Goal: Transaction & Acquisition: Purchase product/service

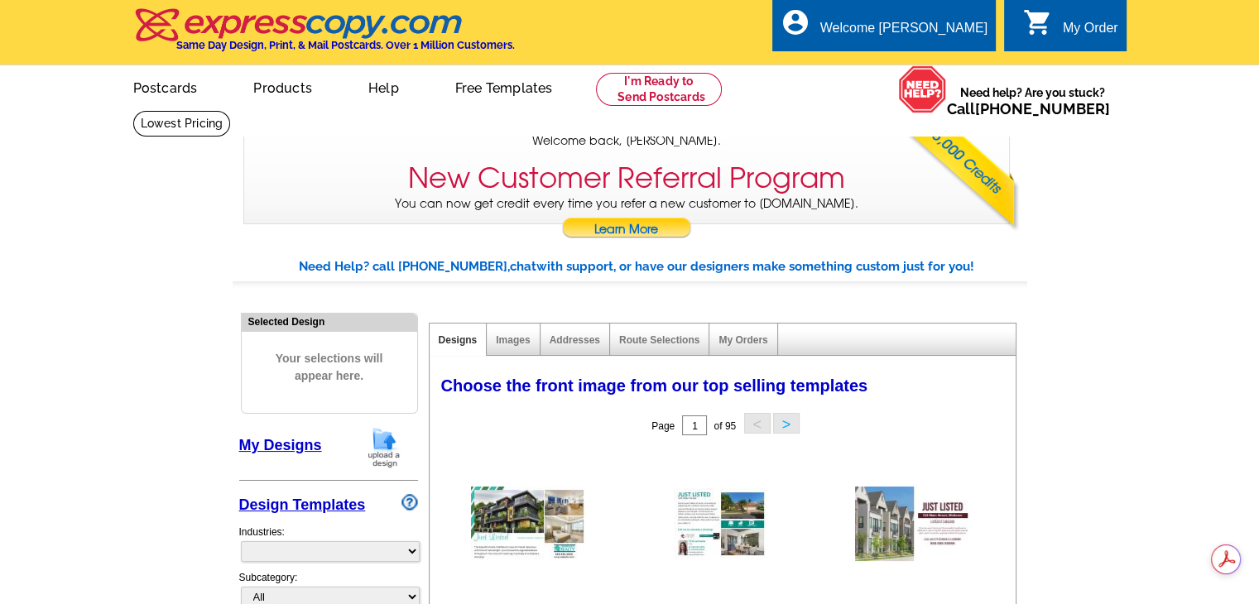
select select "785"
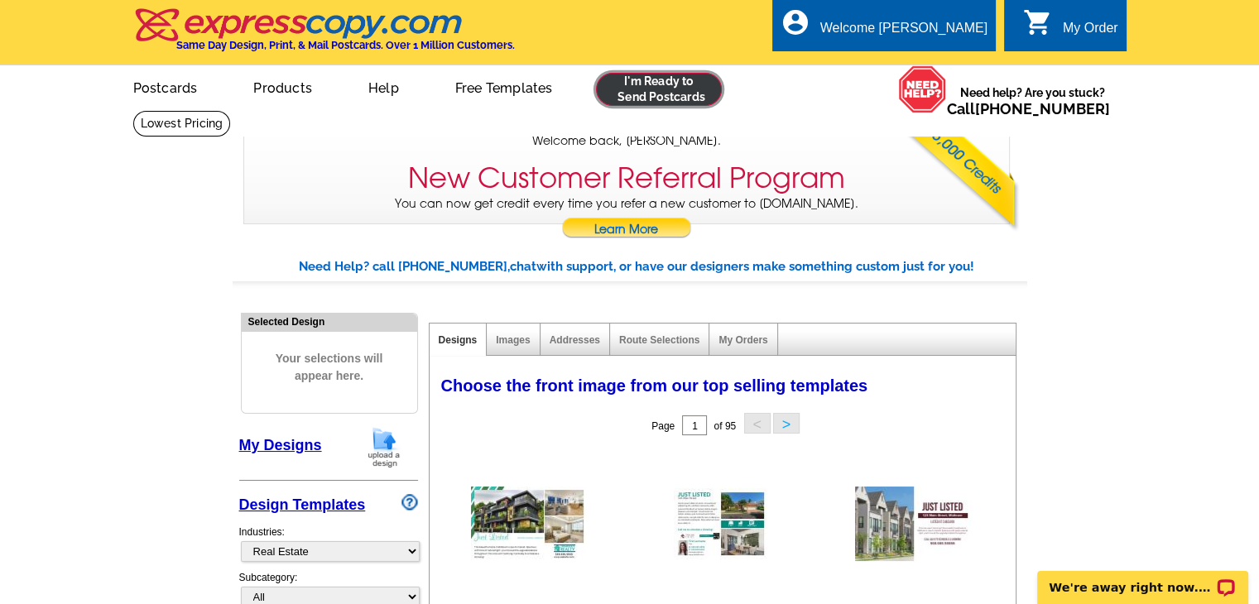
click at [645, 86] on link at bounding box center [659, 89] width 127 height 33
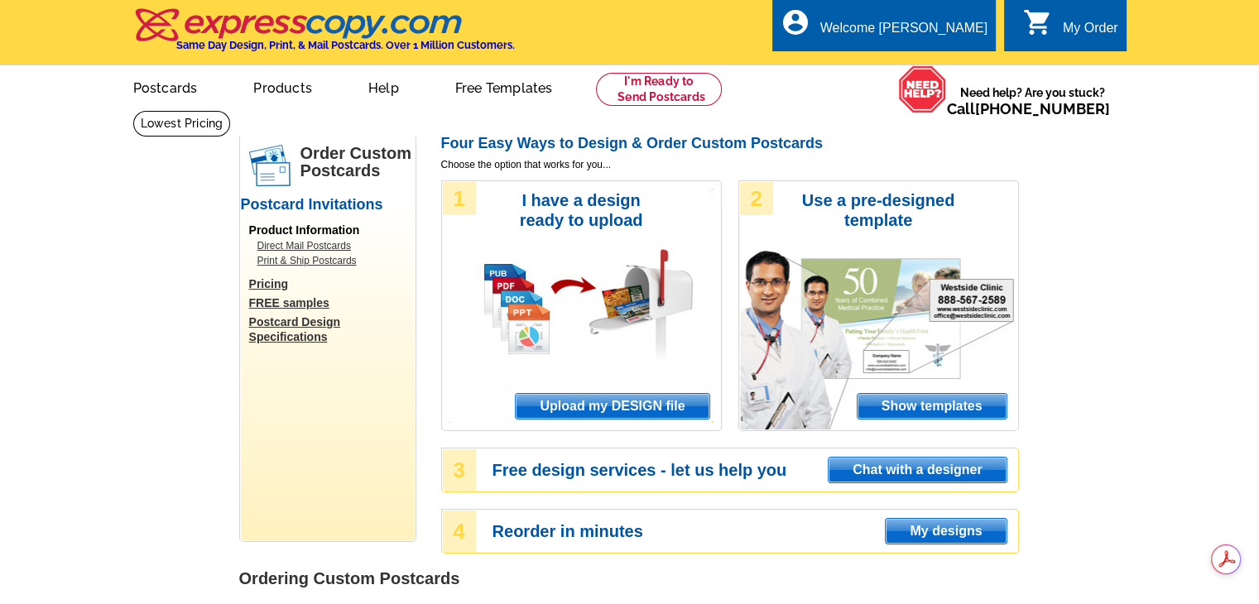
click at [579, 401] on span "Upload my DESIGN file" at bounding box center [612, 406] width 193 height 25
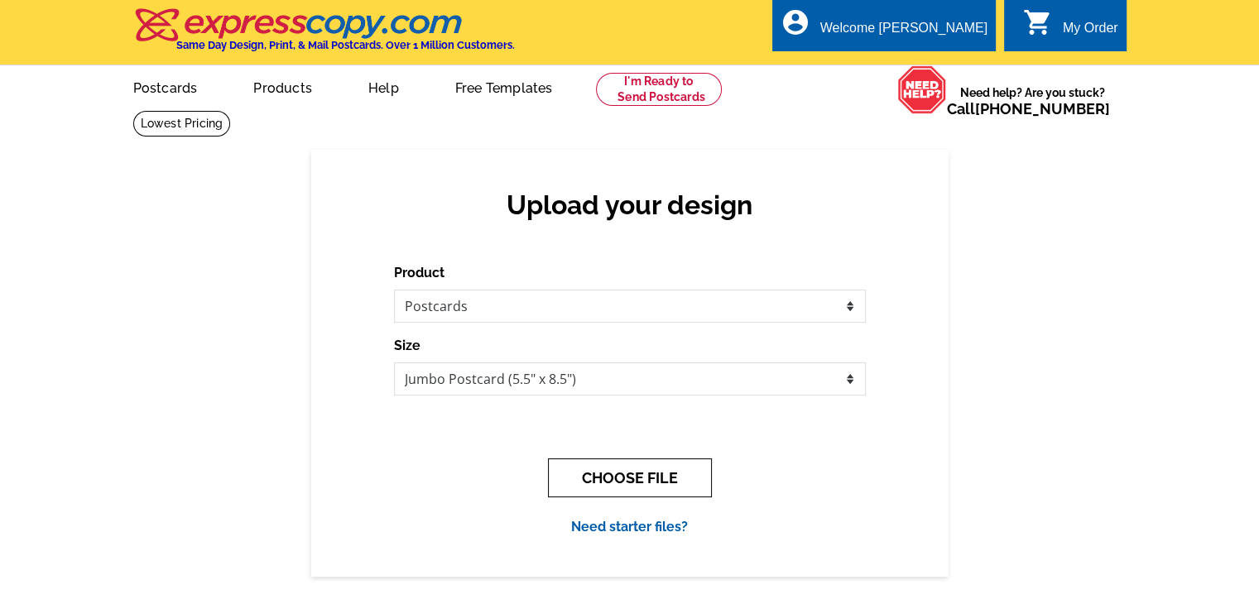
click at [619, 485] on button "CHOOSE FILE" at bounding box center [630, 478] width 164 height 39
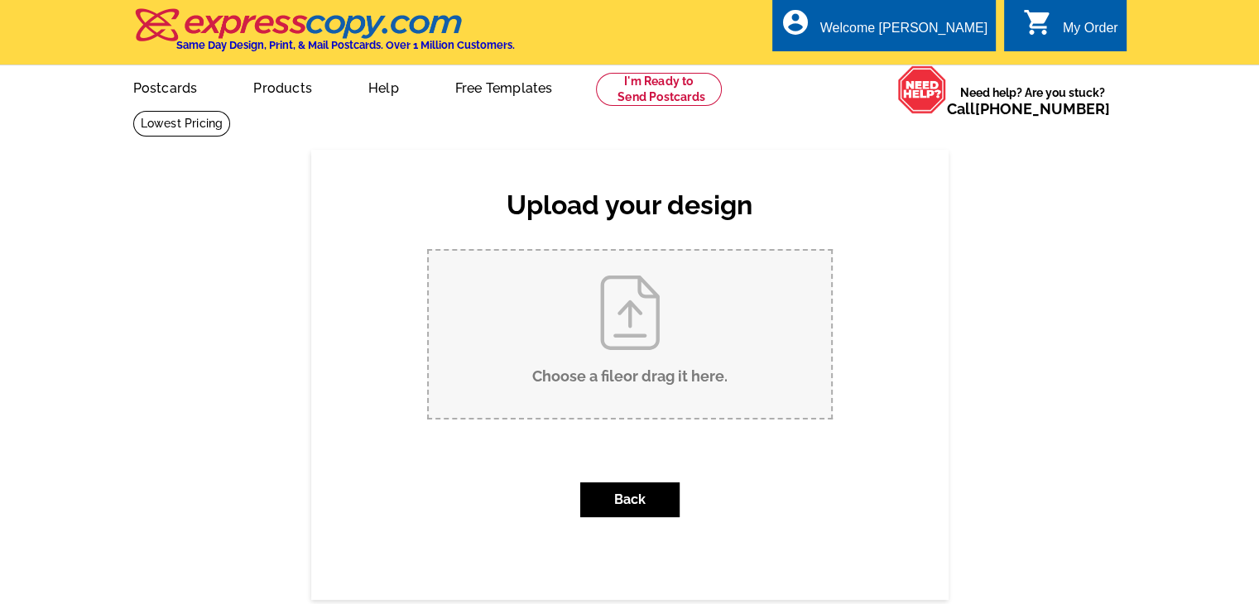
click at [621, 380] on input "Choose a file or drag it here ." at bounding box center [630, 334] width 402 height 167
type input "C:\fakepath\September 2025 Postcard.pdf"
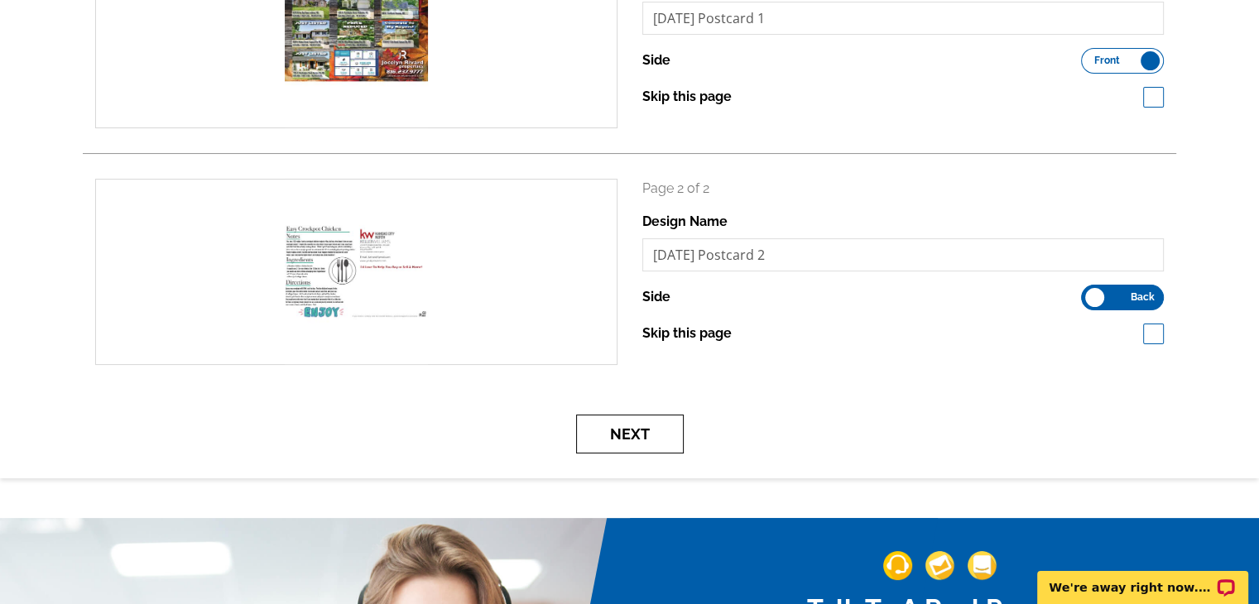
click at [632, 438] on button "Next" at bounding box center [630, 434] width 108 height 39
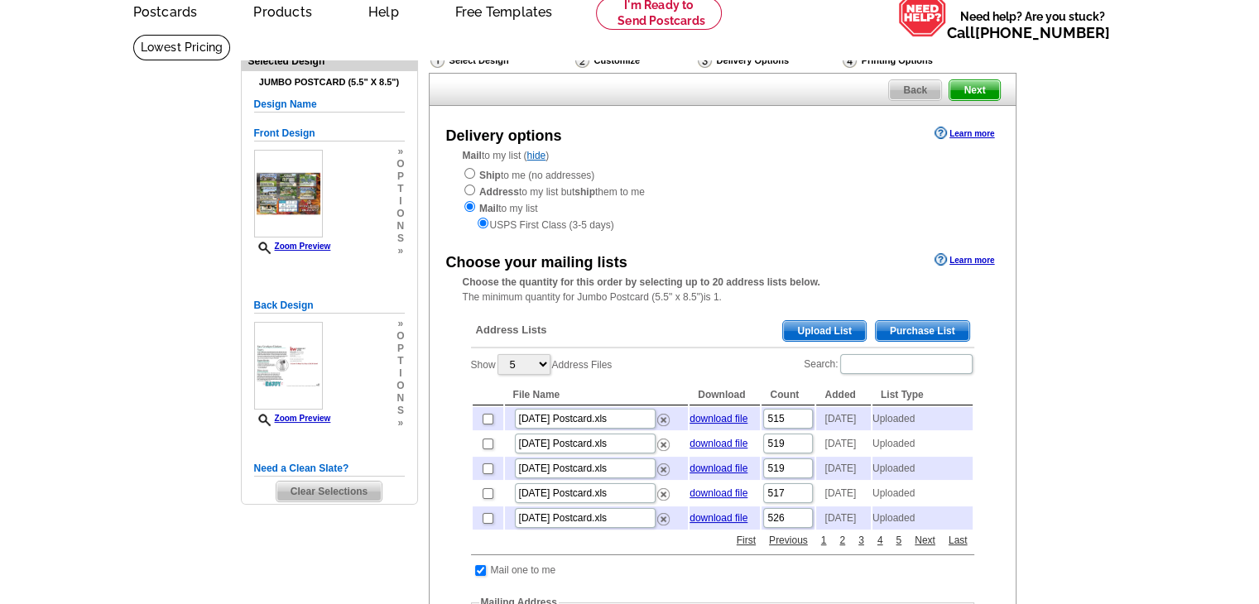
scroll to position [166, 0]
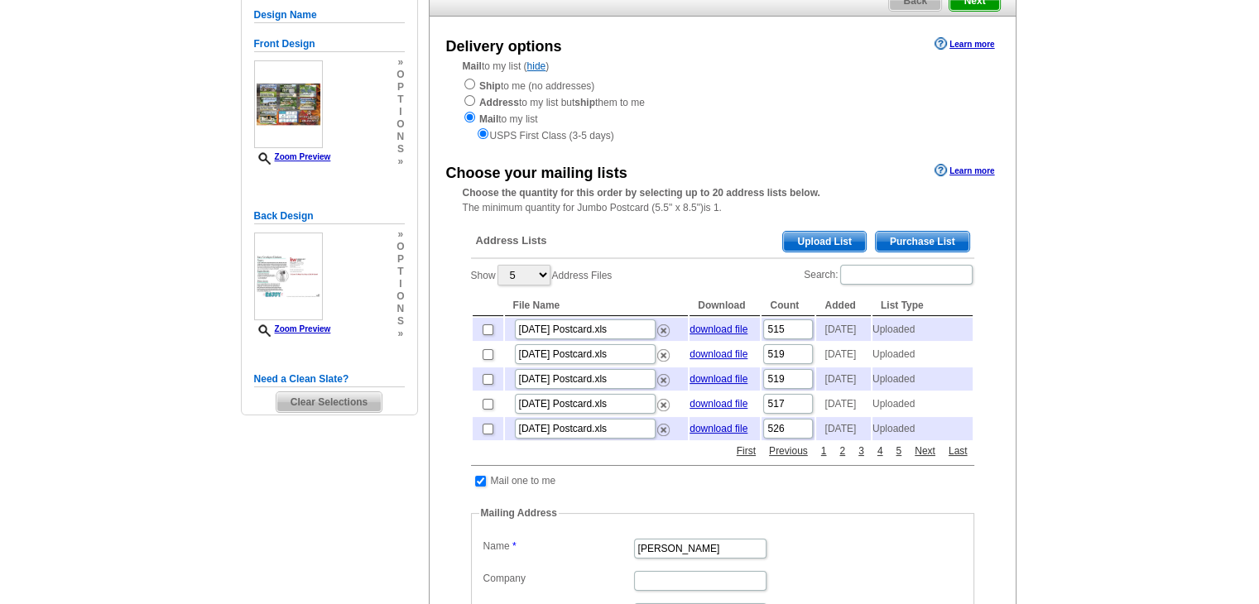
click at [821, 235] on span "Upload List" at bounding box center [824, 242] width 82 height 20
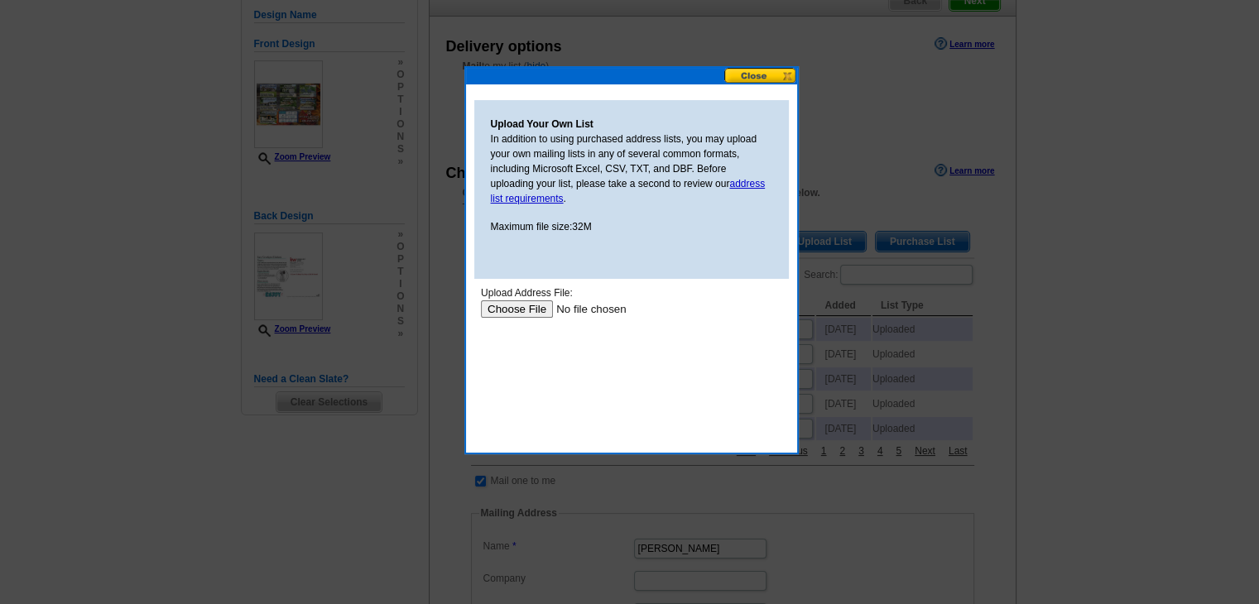
scroll to position [0, 0]
click at [527, 312] on input "file" at bounding box center [584, 308] width 209 height 17
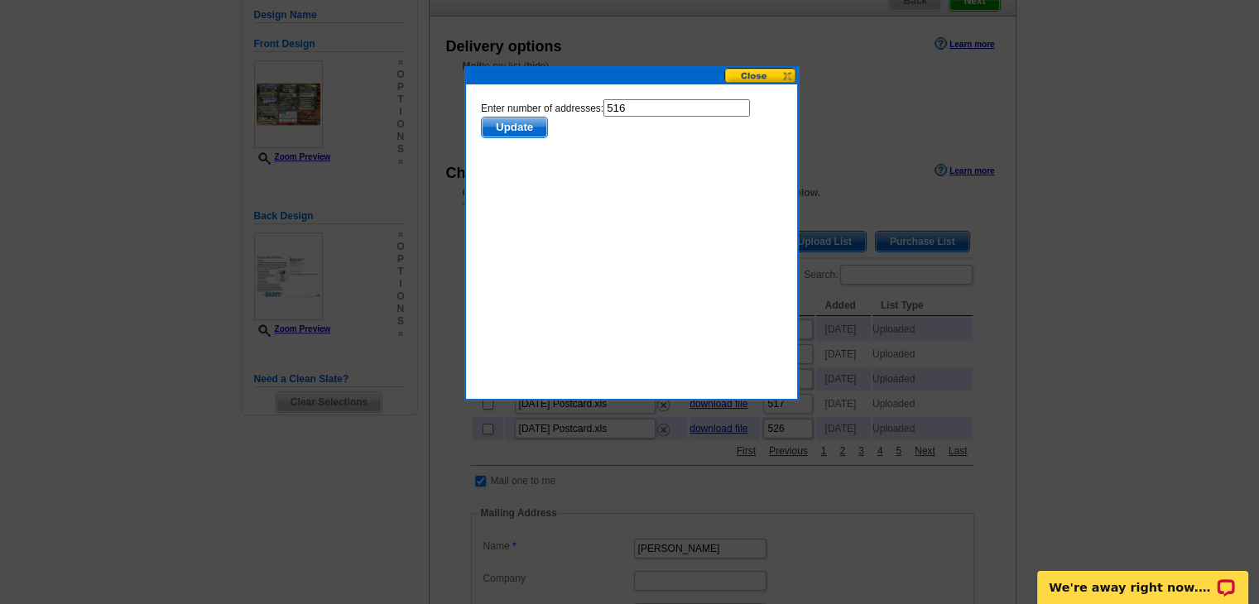
click at [653, 108] on input "516" at bounding box center [676, 107] width 146 height 17
type input "515"
click at [515, 128] on span "Update" at bounding box center [513, 128] width 65 height 20
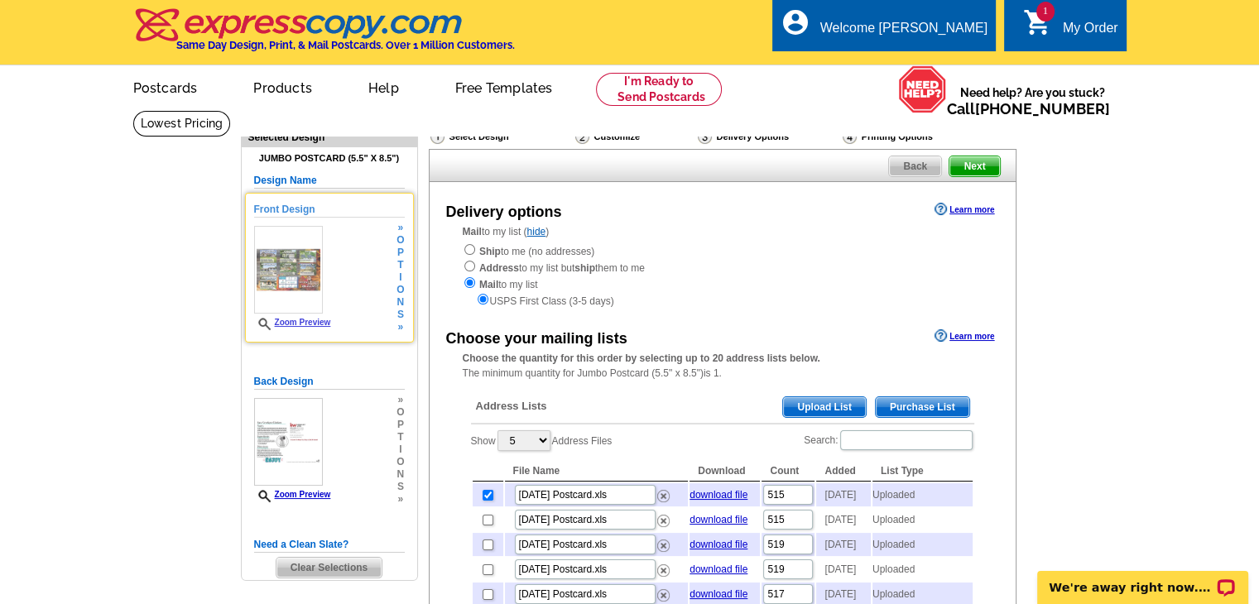
click at [314, 321] on link "Zoom Preview" at bounding box center [292, 322] width 77 height 9
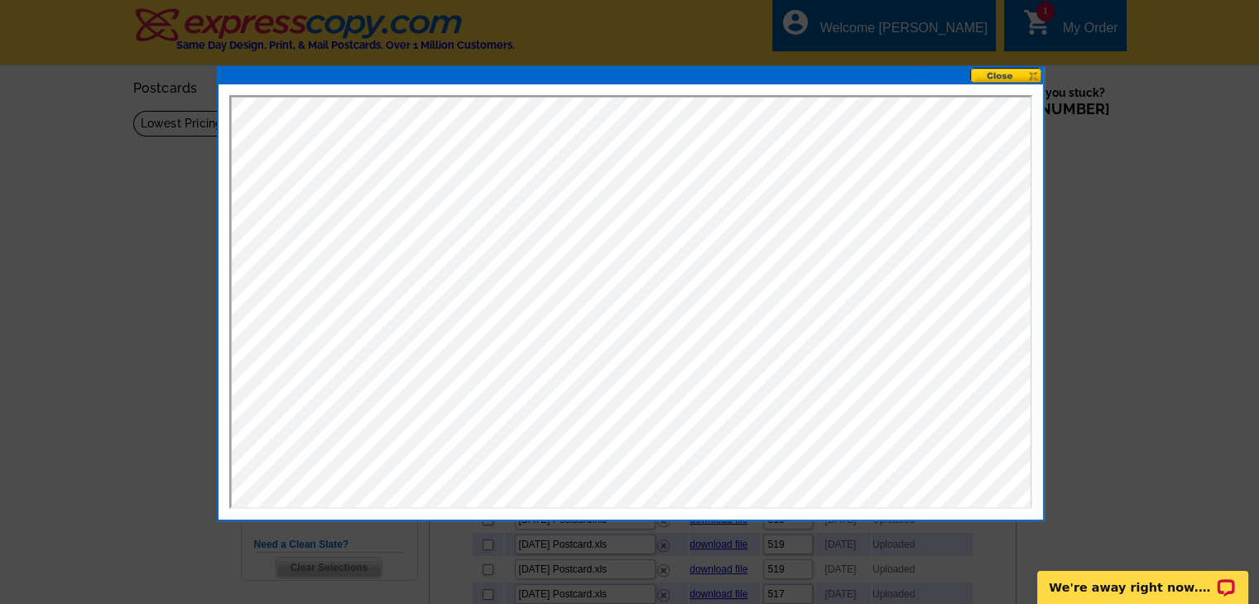
click at [1016, 76] on button at bounding box center [1006, 76] width 73 height 16
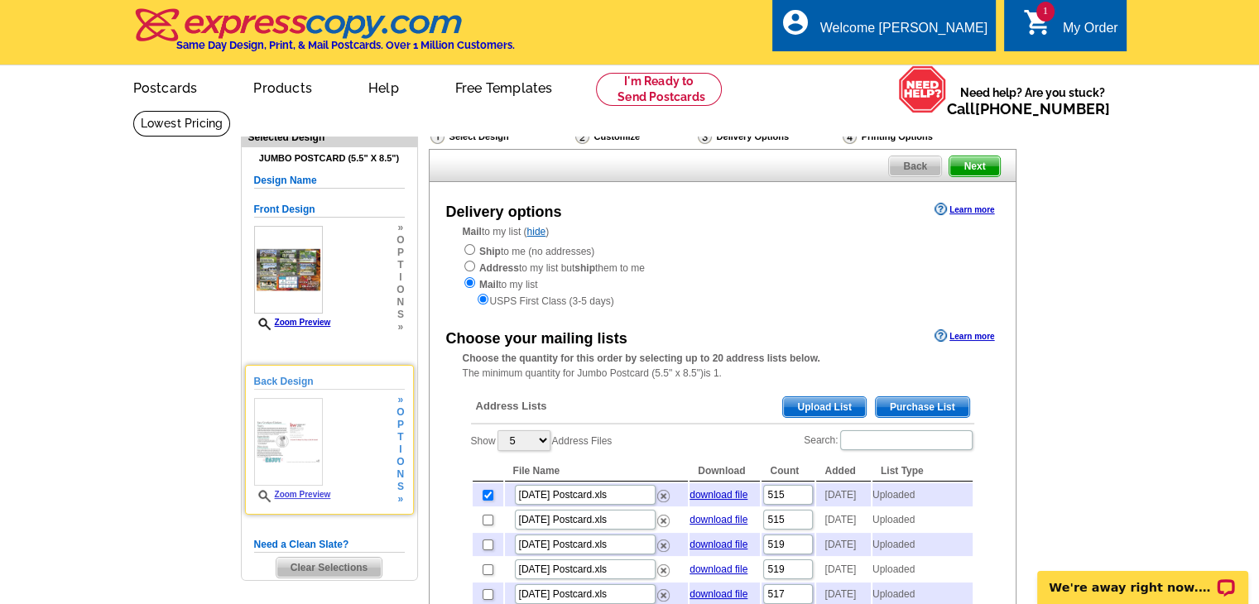
click at [294, 491] on link "Zoom Preview" at bounding box center [292, 494] width 77 height 9
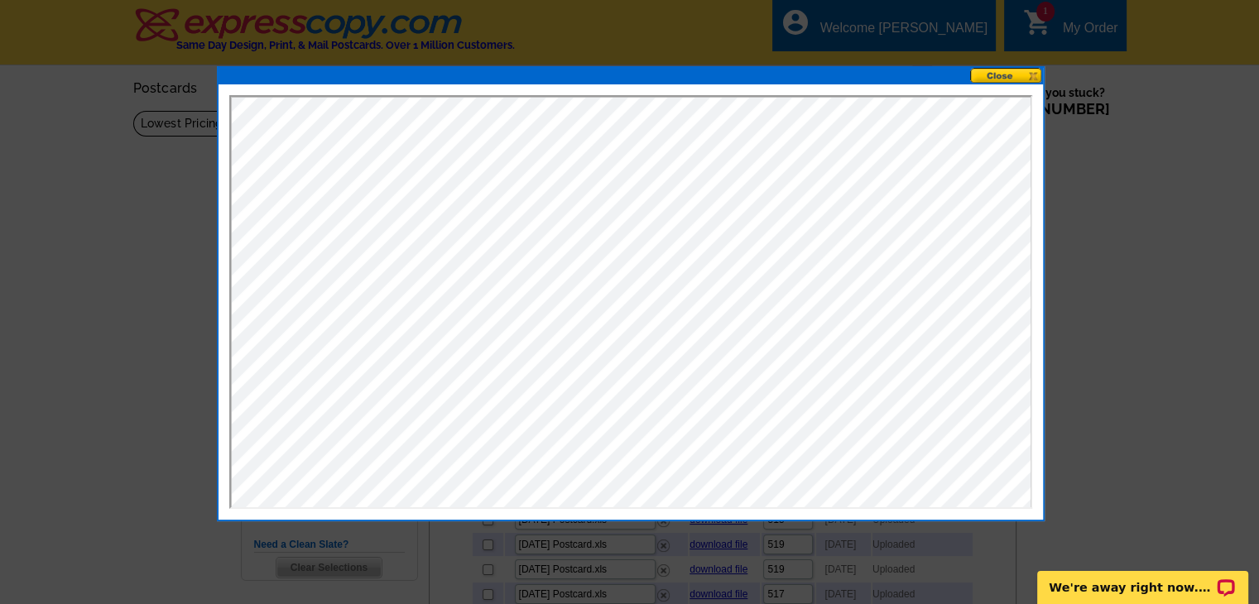
click at [1010, 77] on button at bounding box center [1006, 76] width 73 height 16
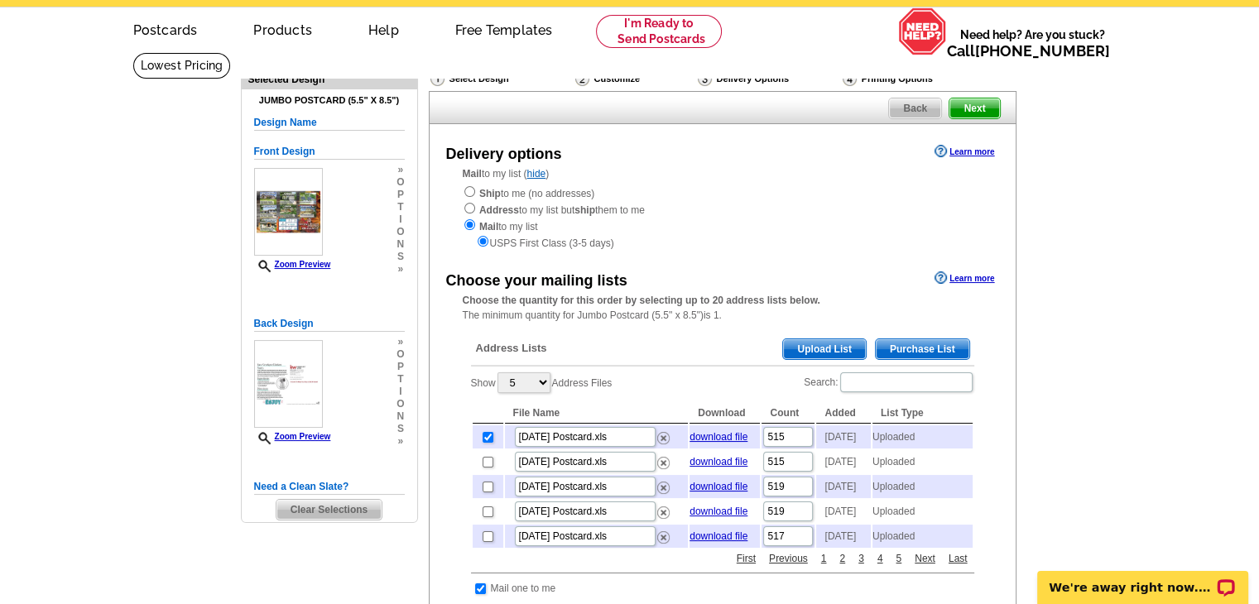
scroll to position [83, 0]
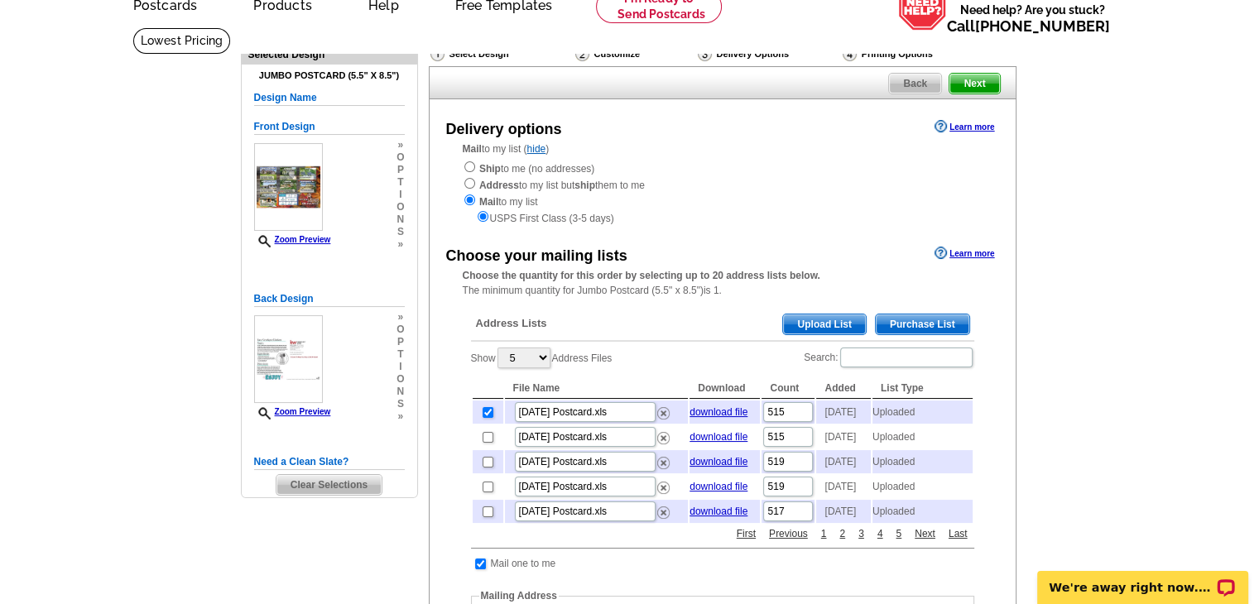
click at [332, 484] on span "Clear Selections" at bounding box center [328, 485] width 105 height 20
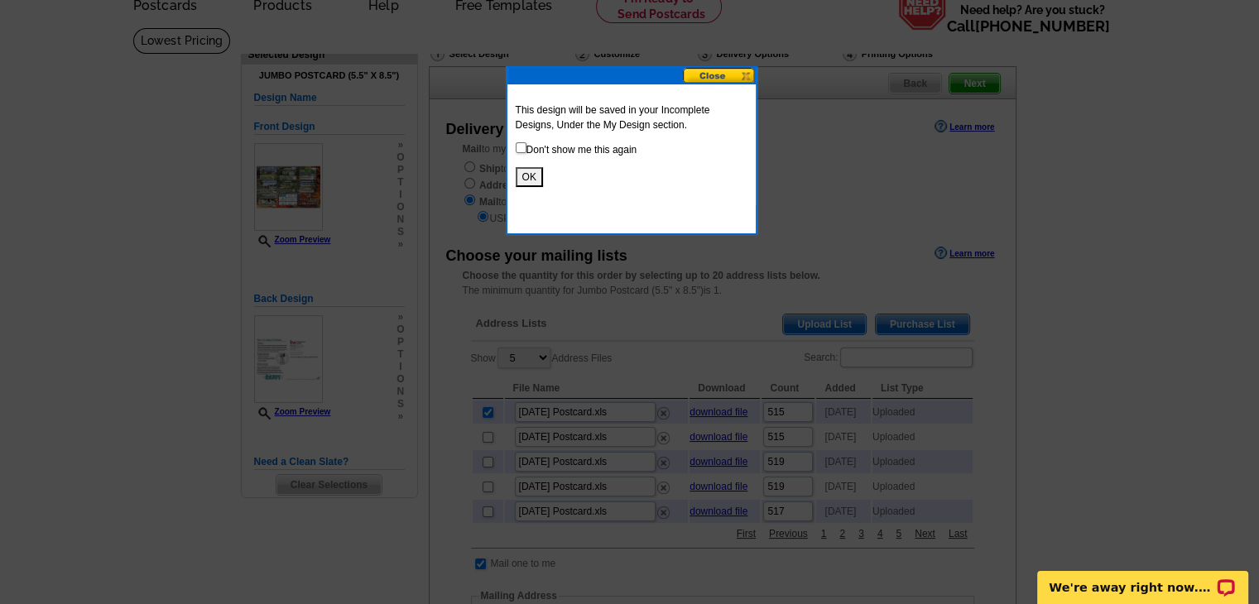
click at [527, 178] on button "OK" at bounding box center [529, 177] width 27 height 20
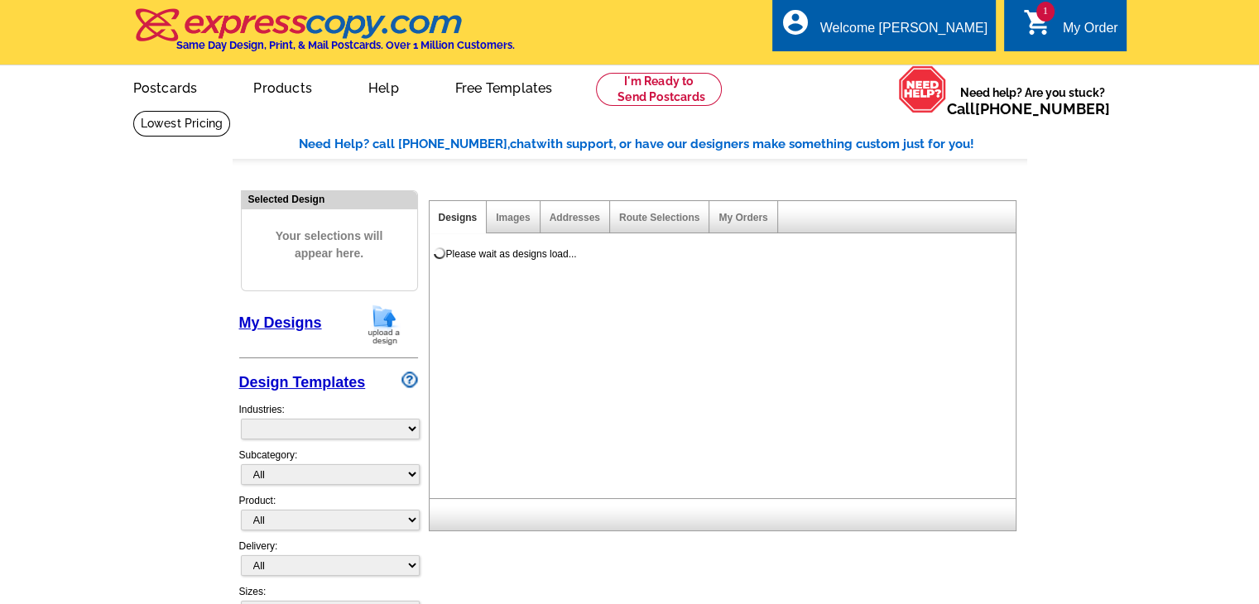
select select "785"
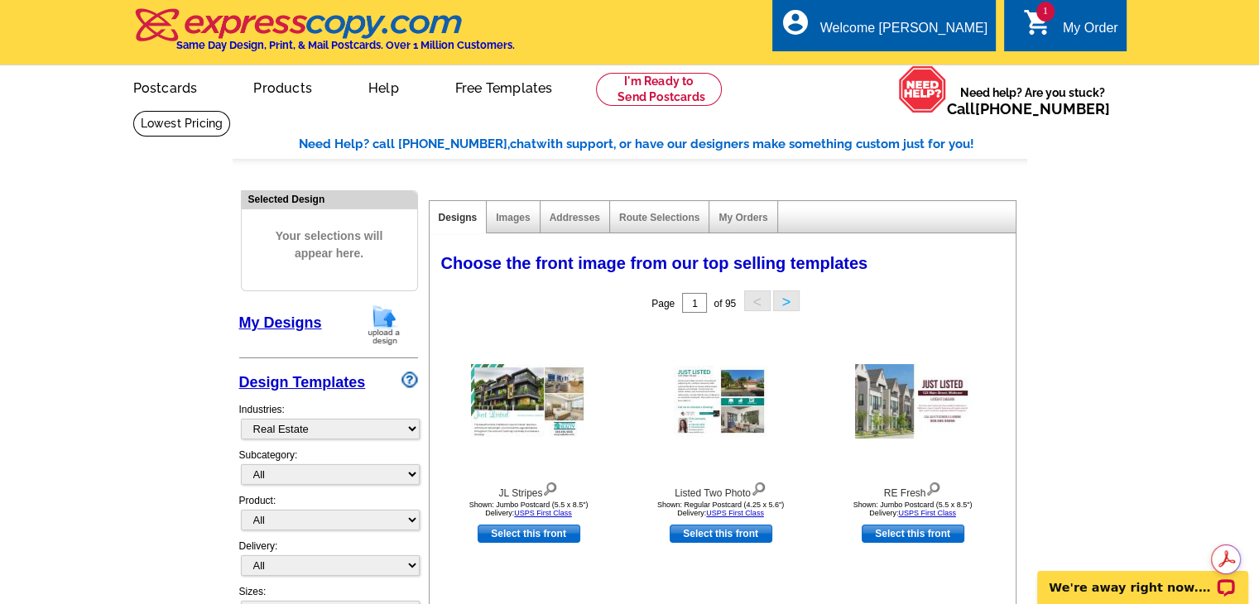
click at [1041, 21] on span "1" at bounding box center [1045, 12] width 18 height 20
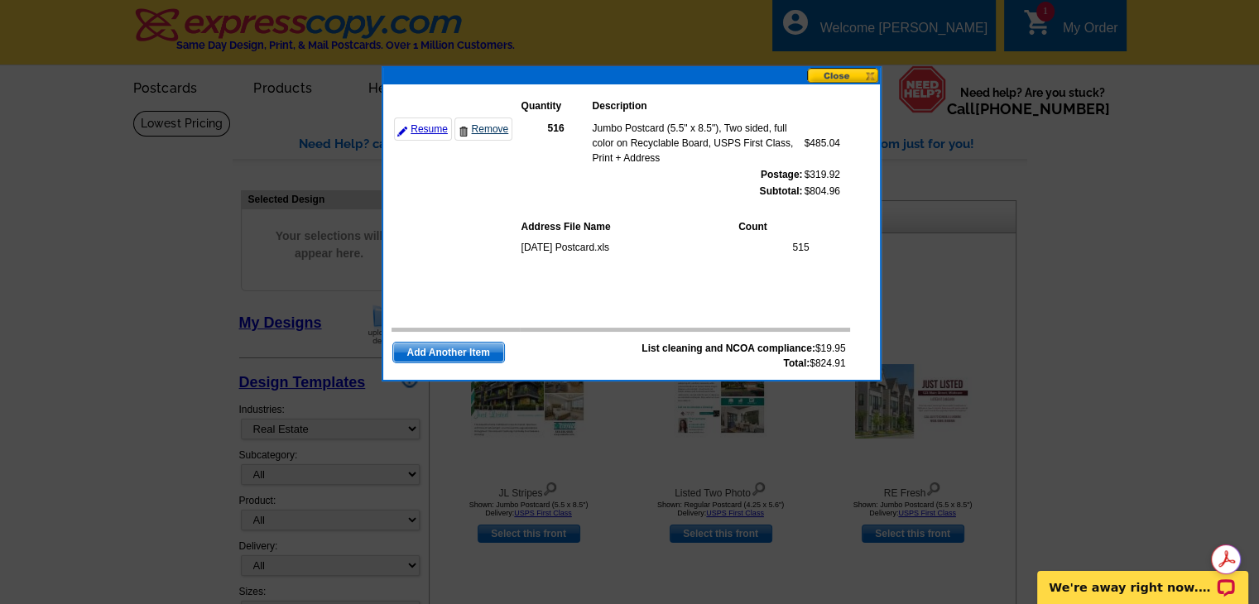
click at [487, 130] on link "Remove" at bounding box center [483, 129] width 58 height 23
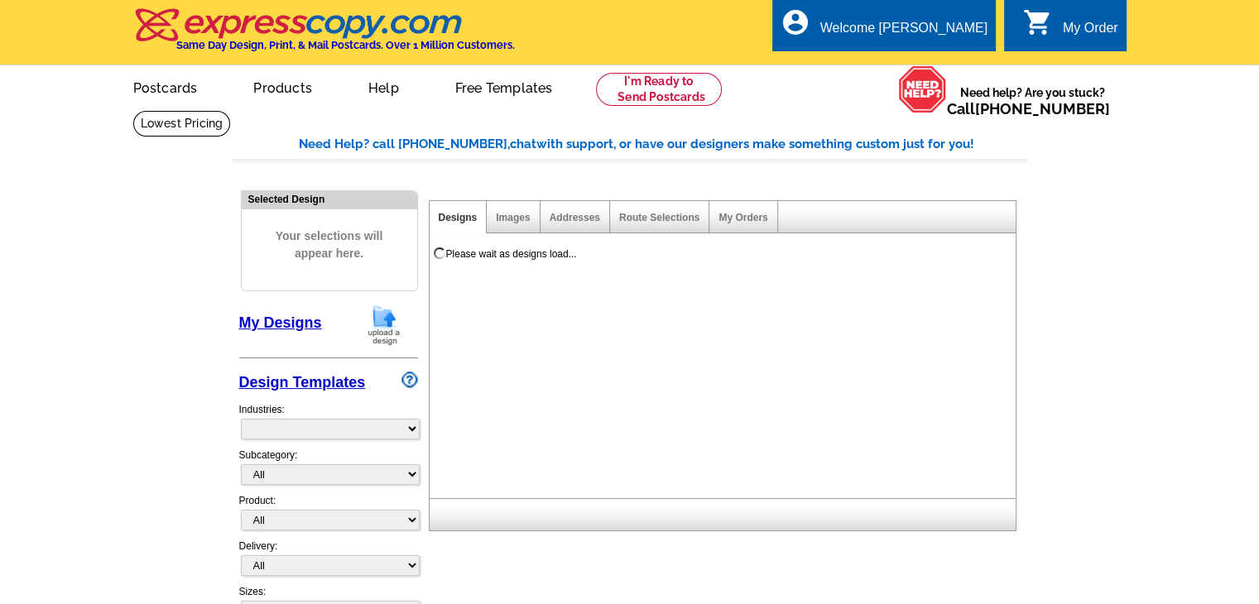
select select "785"
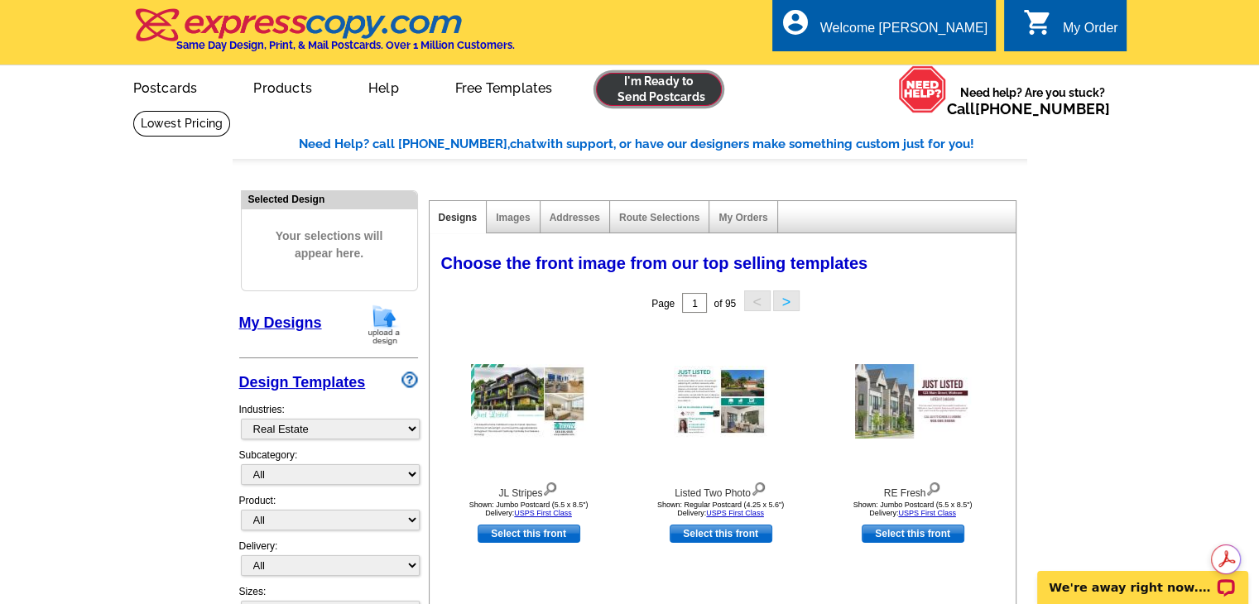
click at [653, 83] on link at bounding box center [659, 89] width 127 height 33
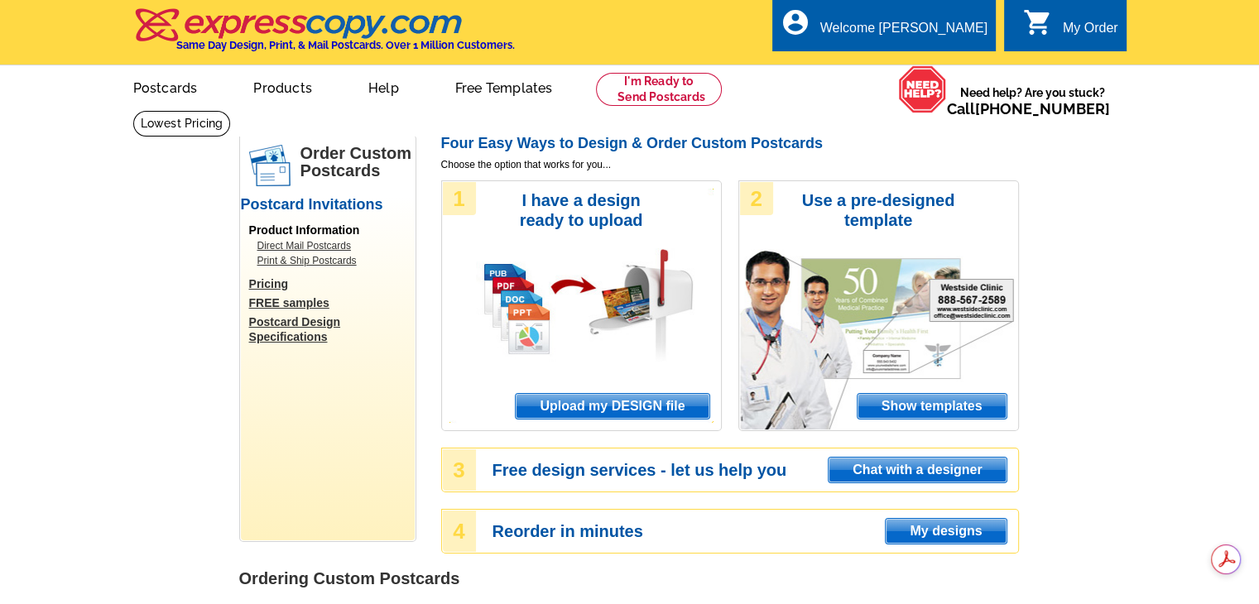
click at [589, 405] on span "Upload my DESIGN file" at bounding box center [612, 406] width 193 height 25
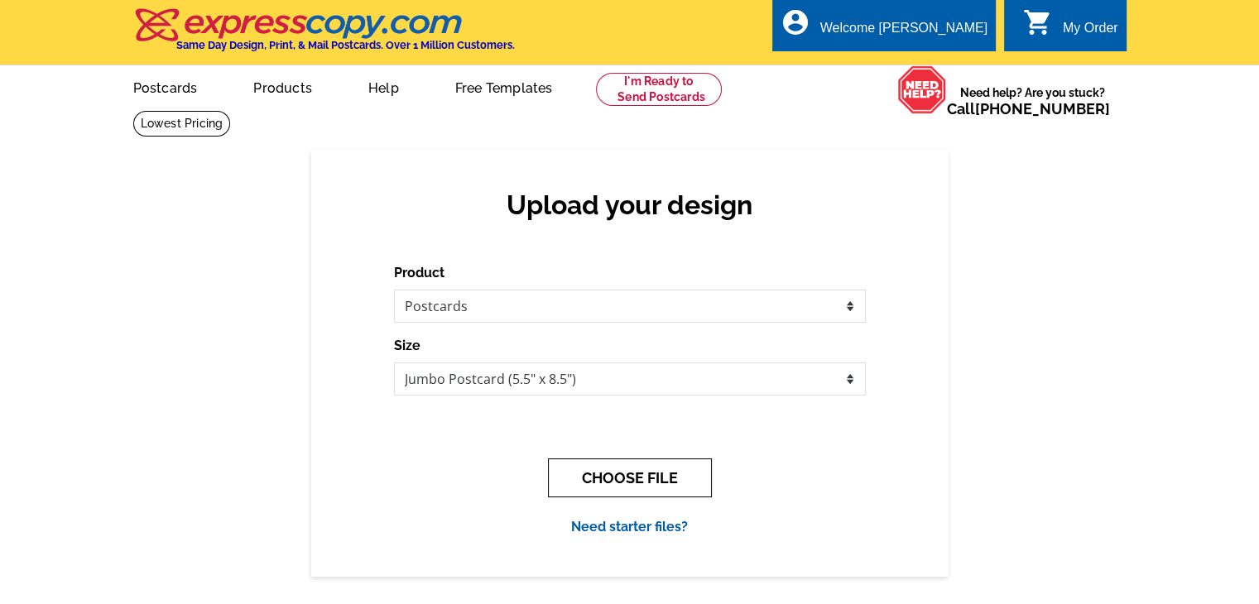
click at [626, 478] on button "CHOOSE FILE" at bounding box center [630, 478] width 164 height 39
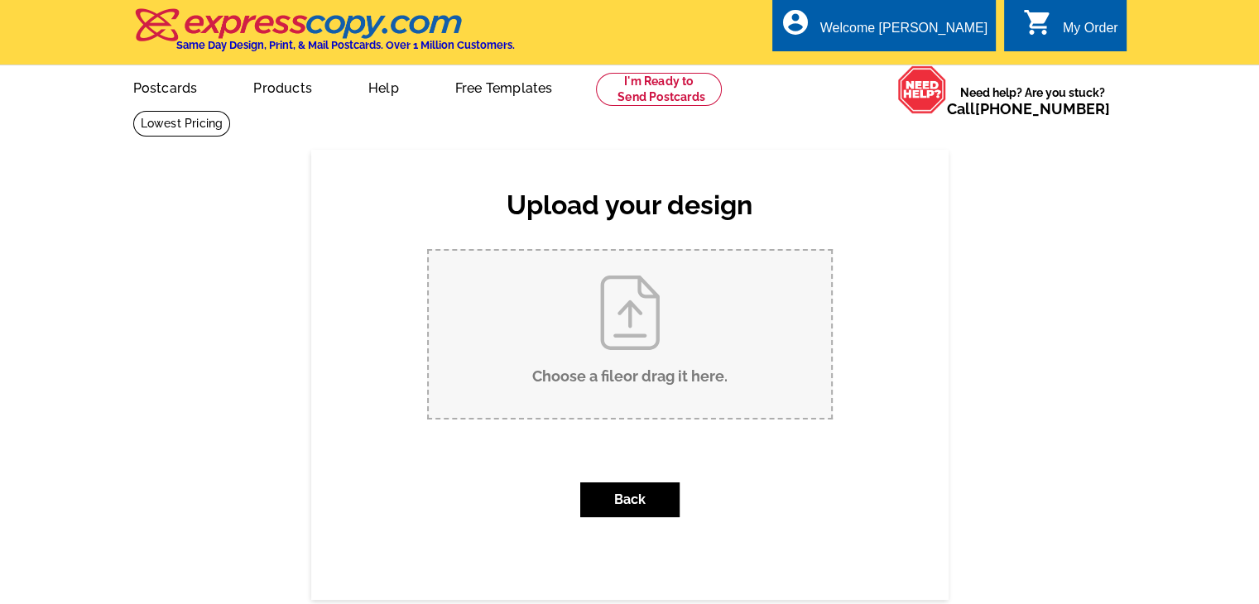
click at [636, 400] on input "Choose a file or drag it here ." at bounding box center [630, 334] width 402 height 167
type input "C:\fakepath\September 2025 Postcard - Updated.pdf"
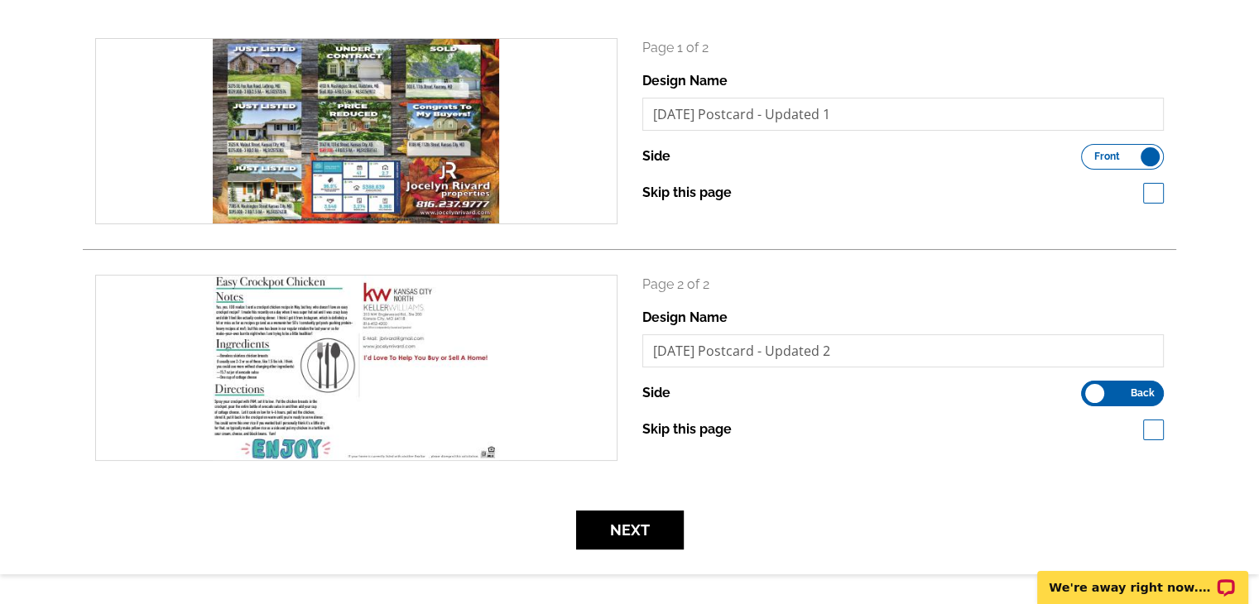
scroll to position [331, 0]
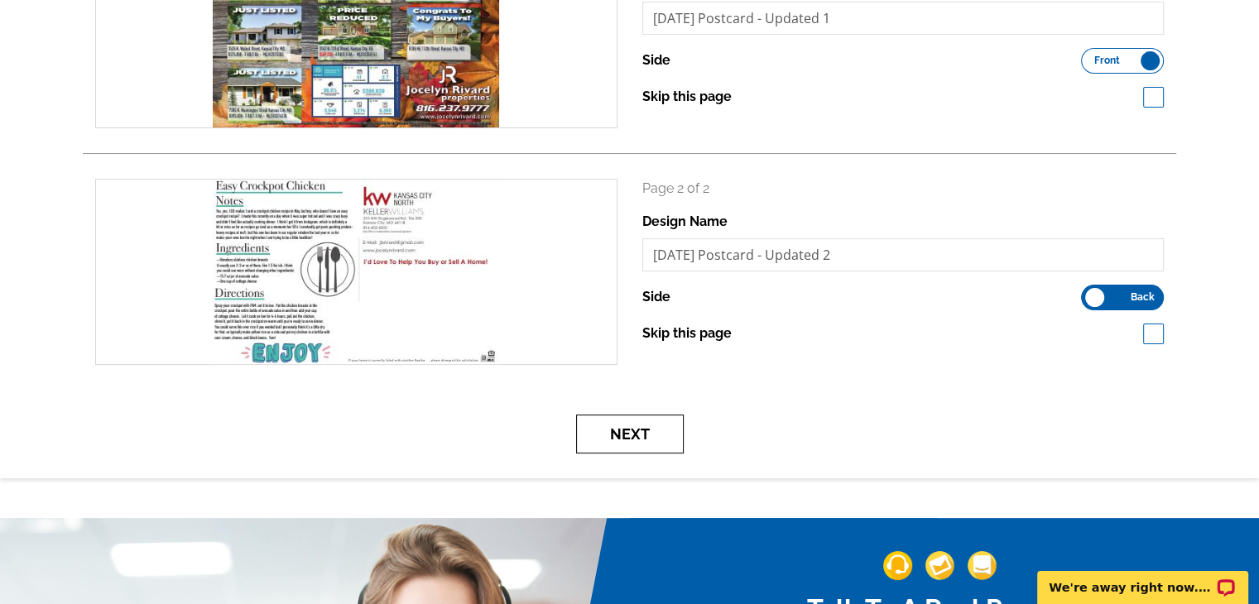
click at [654, 438] on button "Next" at bounding box center [630, 434] width 108 height 39
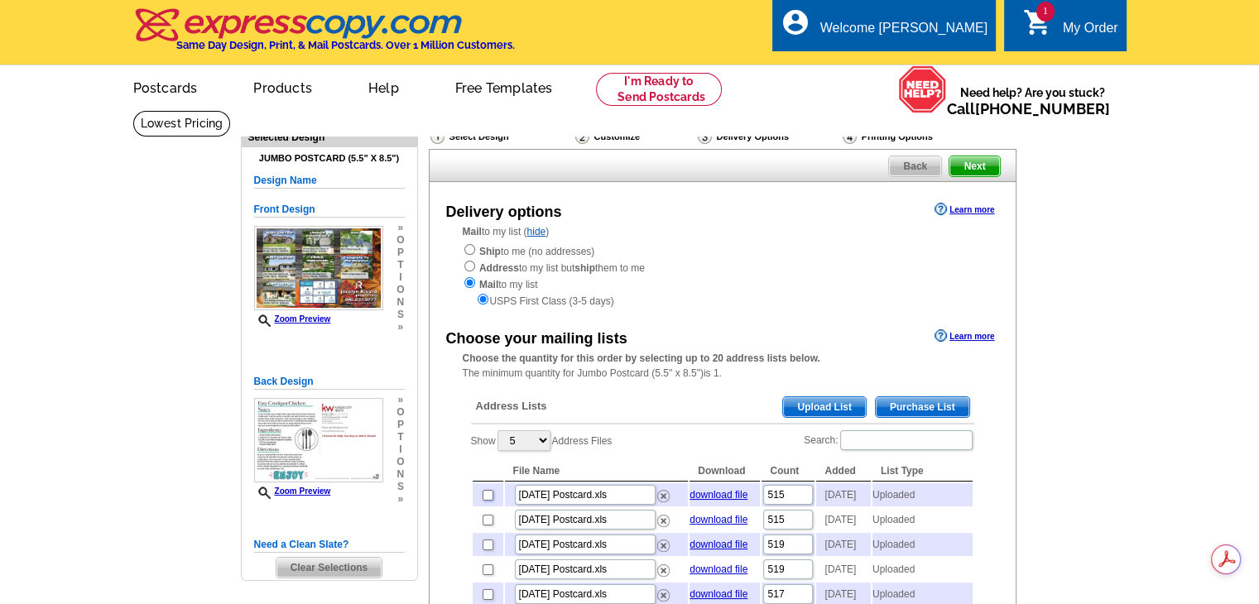
click at [487, 497] on input "checkbox" at bounding box center [488, 495] width 11 height 11
checkbox input "true"
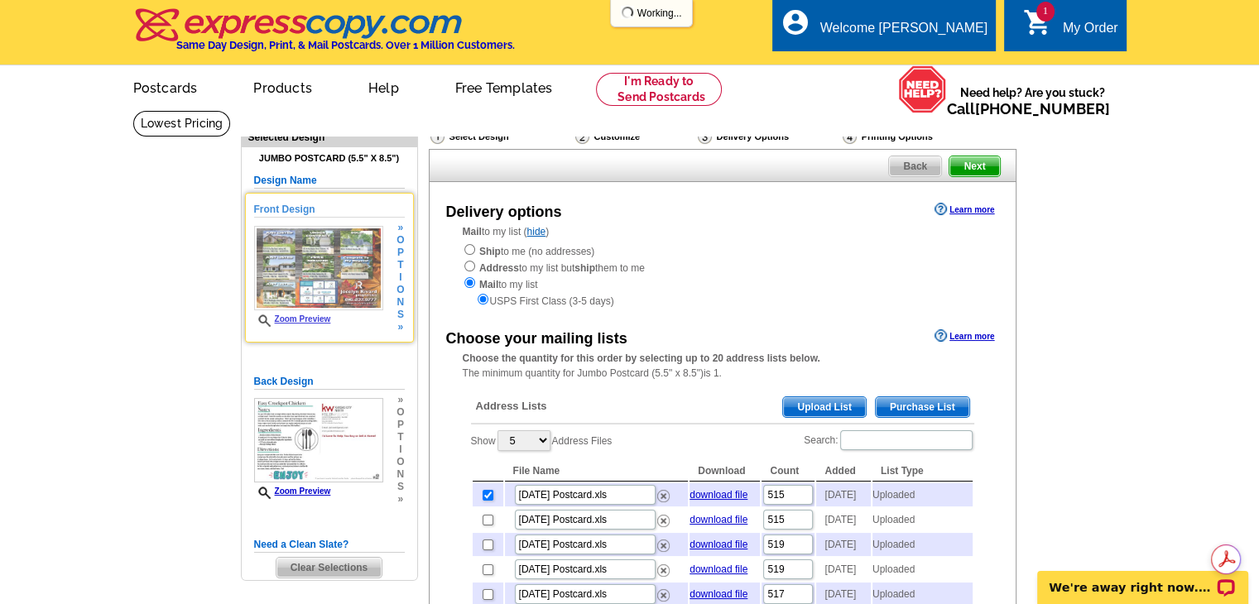
click at [321, 321] on link "Zoom Preview" at bounding box center [292, 318] width 77 height 9
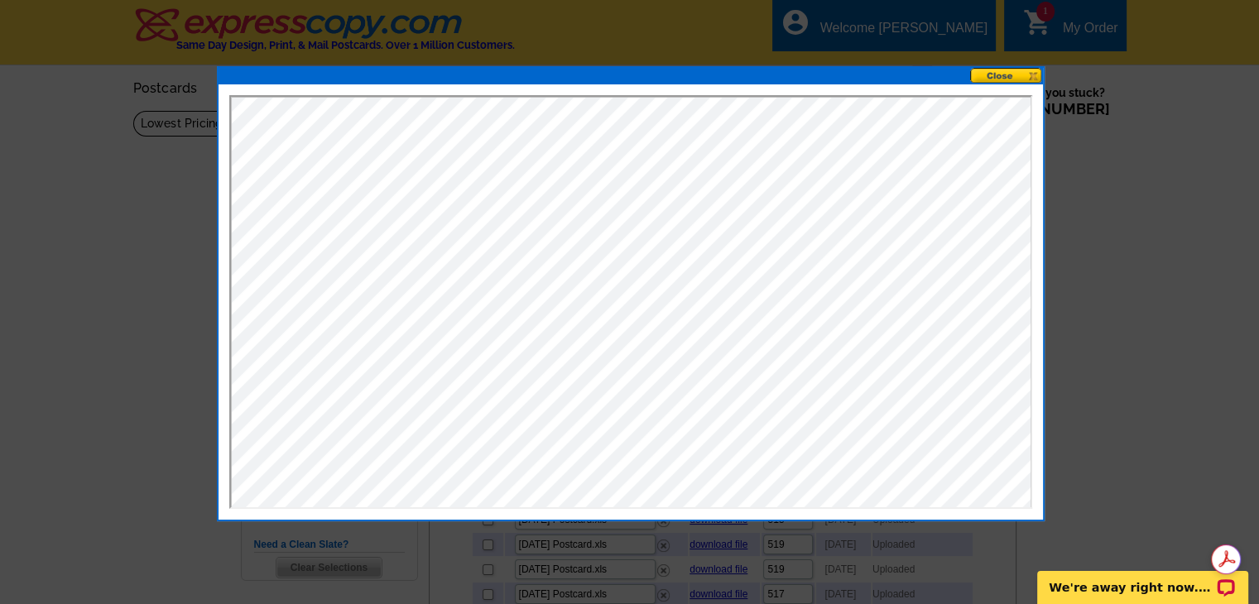
click at [1011, 80] on button at bounding box center [1006, 76] width 73 height 16
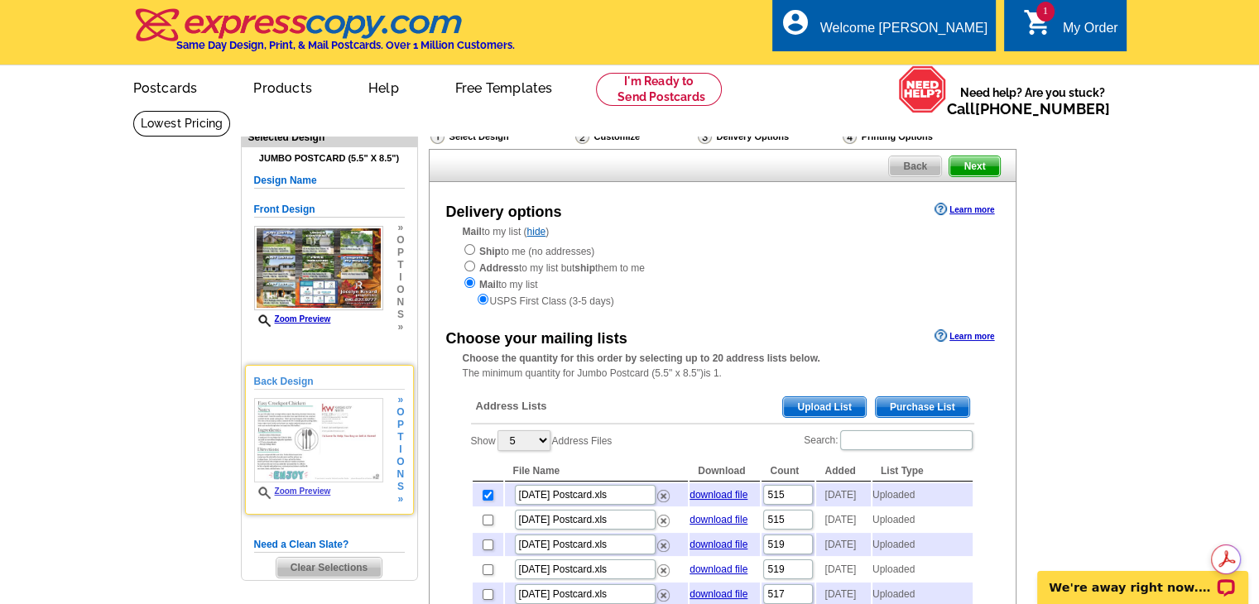
click at [338, 449] on img at bounding box center [318, 440] width 129 height 85
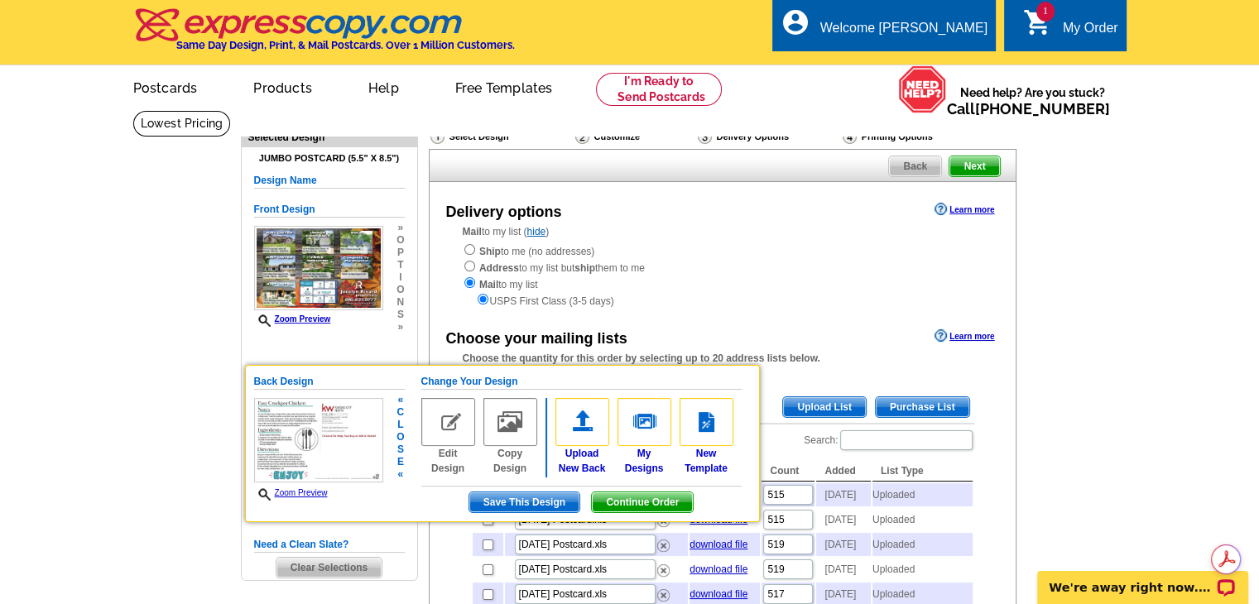
click at [318, 488] on link "Zoom Preview" at bounding box center [291, 492] width 74 height 9
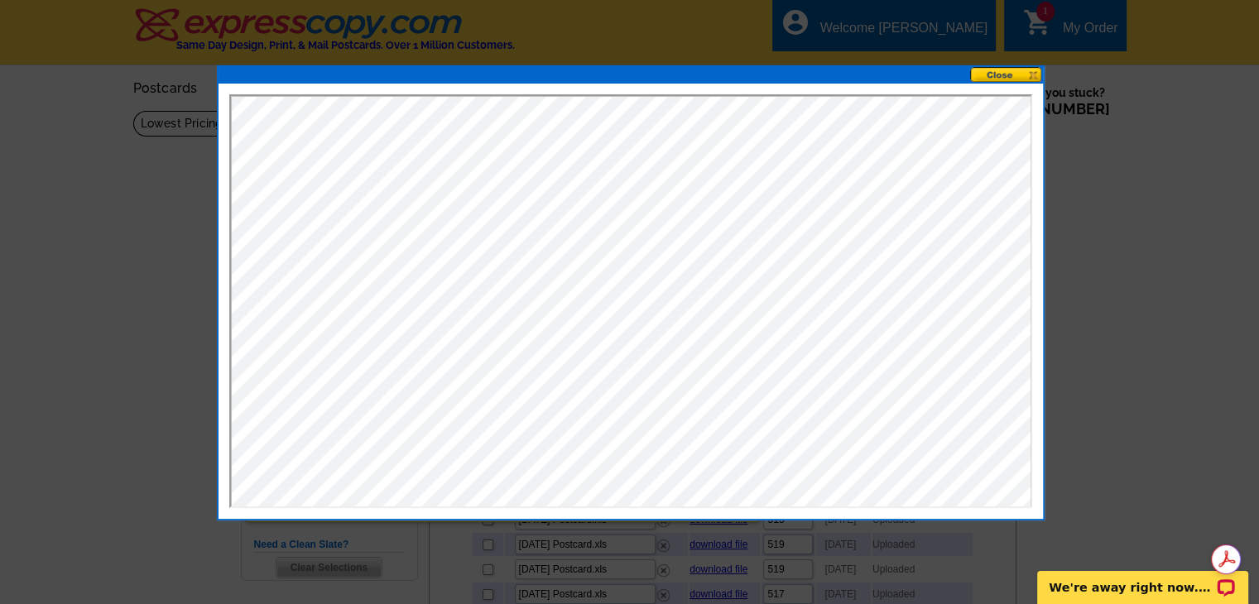
click at [1001, 81] on button at bounding box center [1006, 75] width 73 height 16
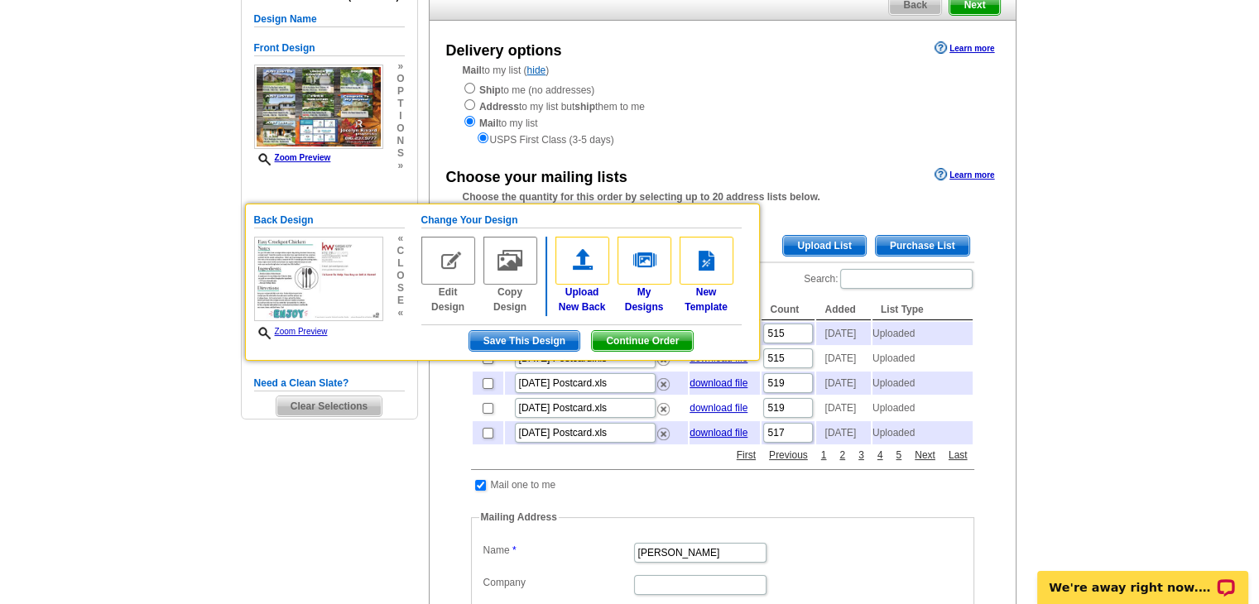
scroll to position [166, 0]
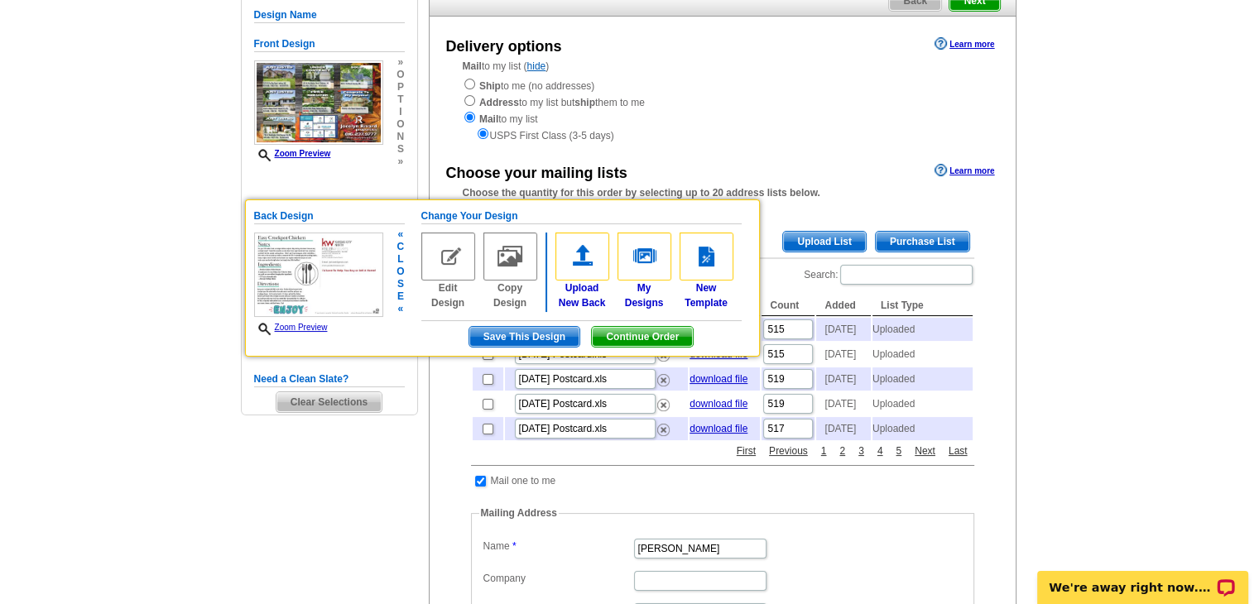
click at [644, 334] on span "Continue Order" at bounding box center [642, 337] width 101 height 20
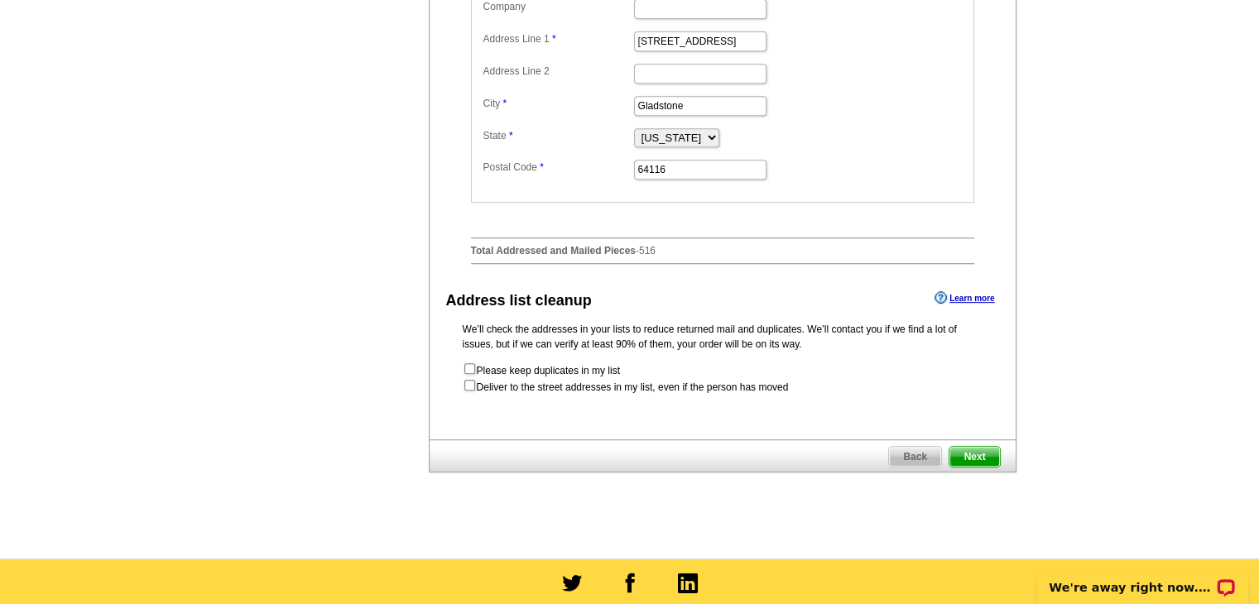
scroll to position [745, 0]
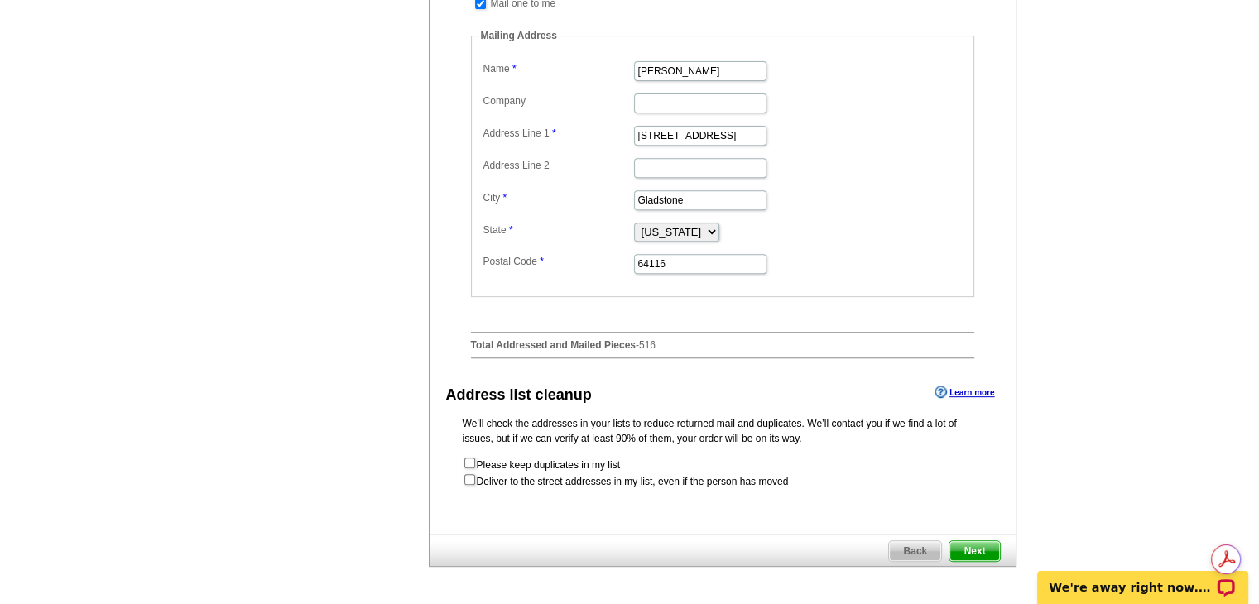
scroll to position [745, 0]
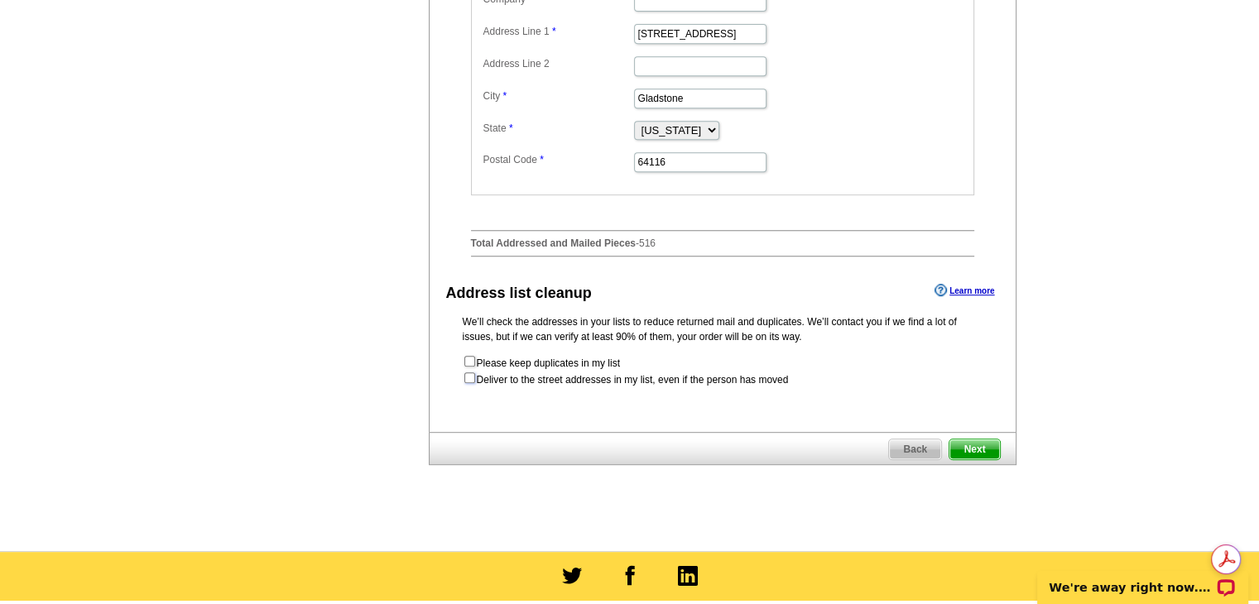
click at [468, 383] on input "checkbox" at bounding box center [469, 377] width 11 height 11
checkbox input "true"
radio input "true"
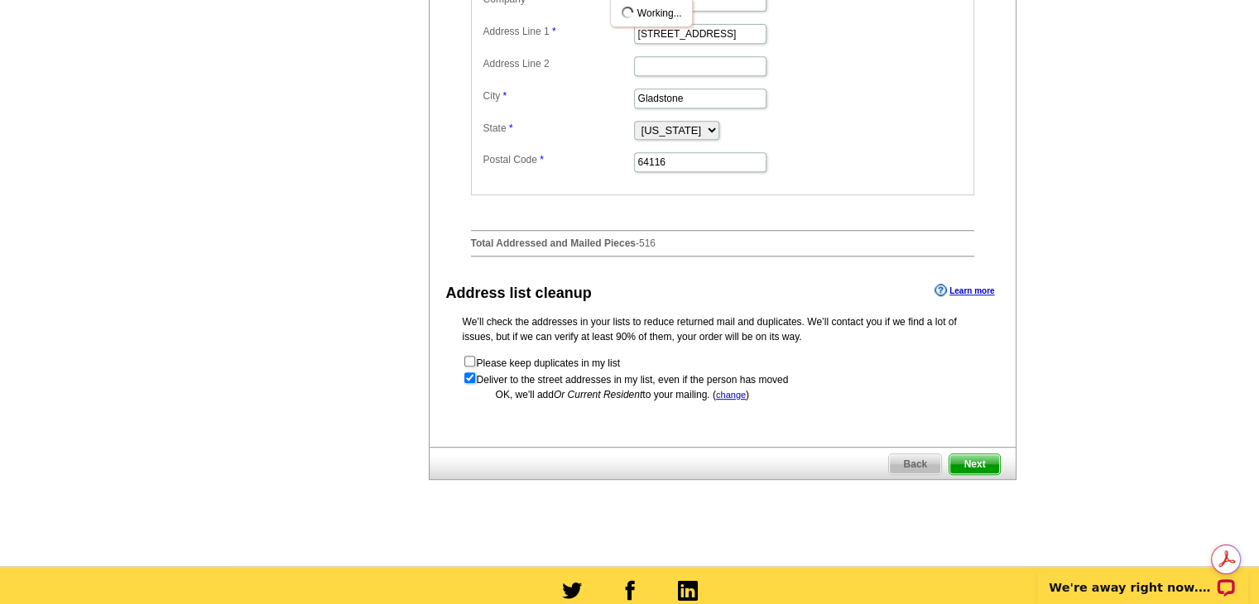
scroll to position [0, 0]
click at [977, 474] on span "Next" at bounding box center [974, 464] width 50 height 20
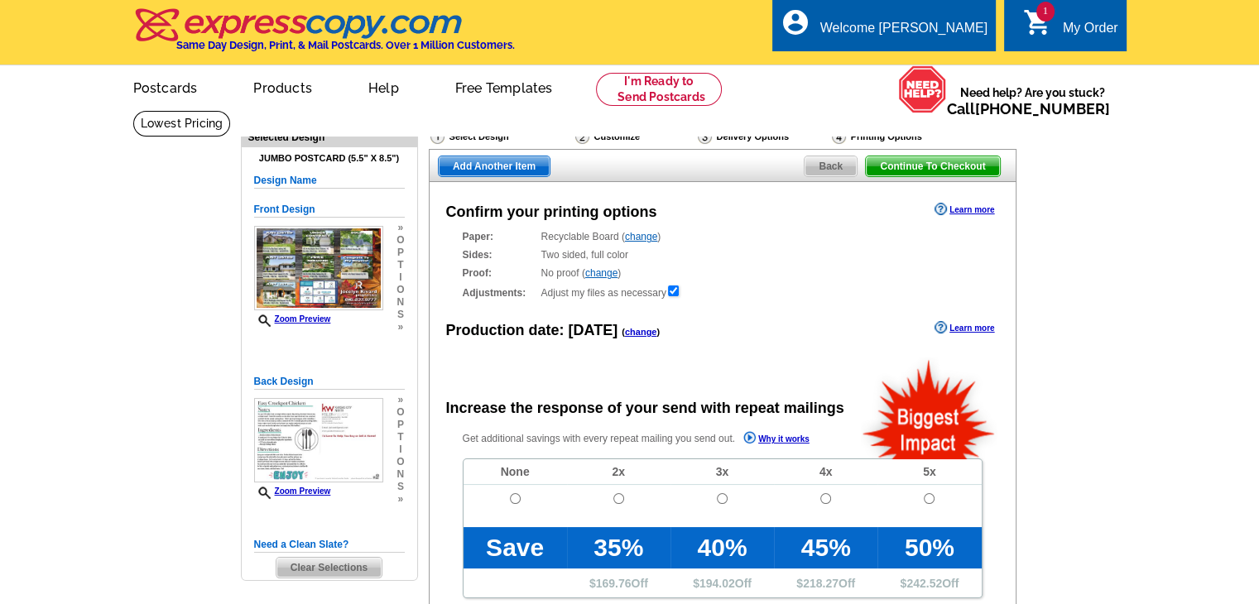
radio input "false"
click at [514, 500] on input "radio" at bounding box center [515, 498] width 11 height 11
radio input "true"
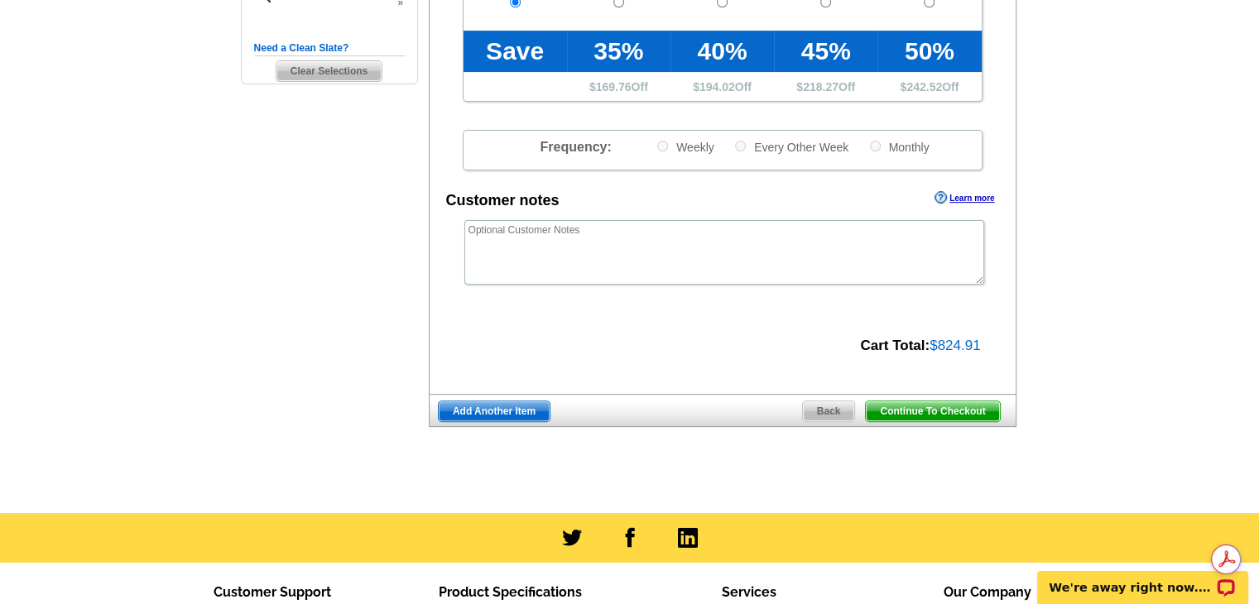
click at [914, 410] on span "Continue To Checkout" at bounding box center [932, 411] width 133 height 20
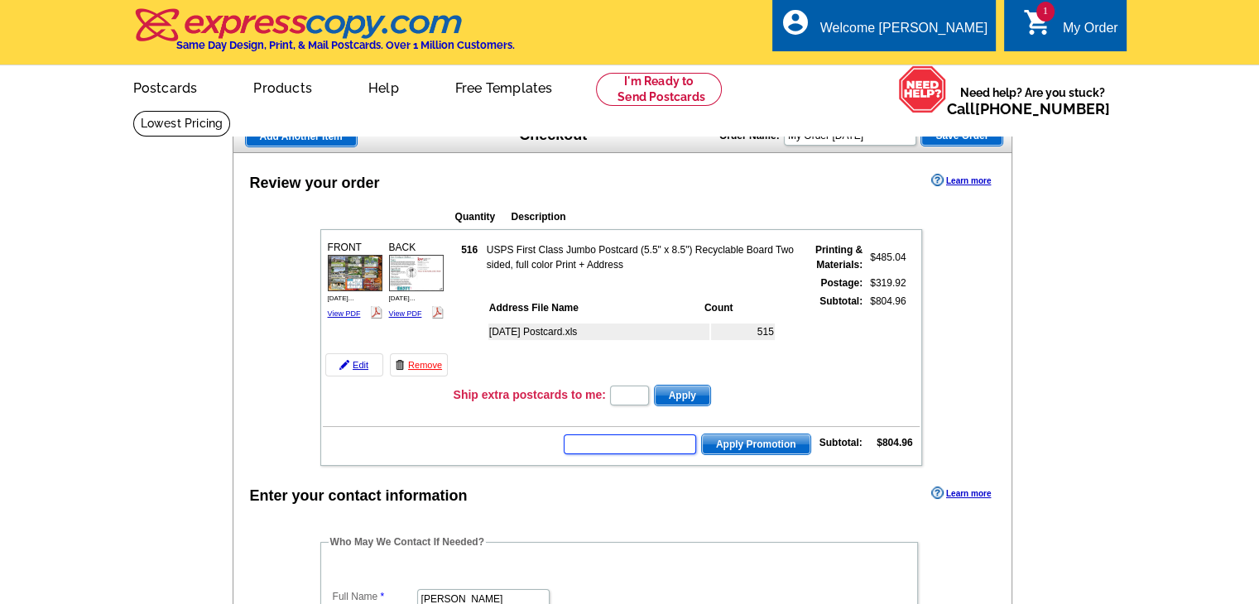
click at [599, 434] on input "text" at bounding box center [630, 444] width 132 height 20
click at [599, 444] on input "text" at bounding box center [630, 444] width 132 height 20
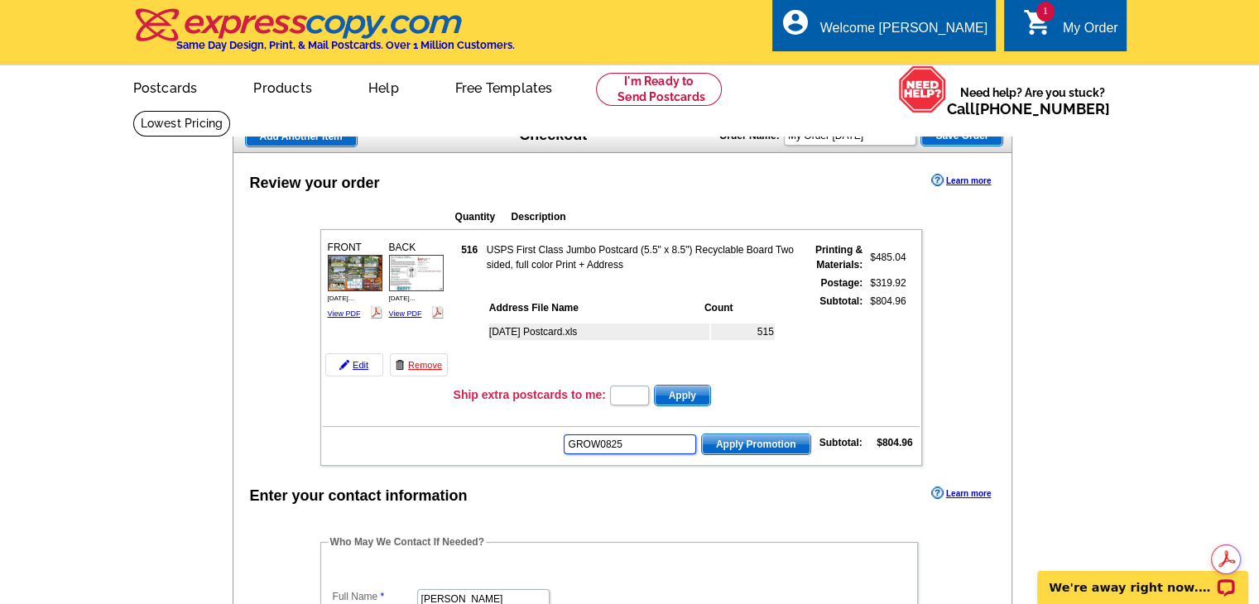
type input "GROW0825"
click at [735, 442] on span "Apply Promotion" at bounding box center [756, 444] width 108 height 20
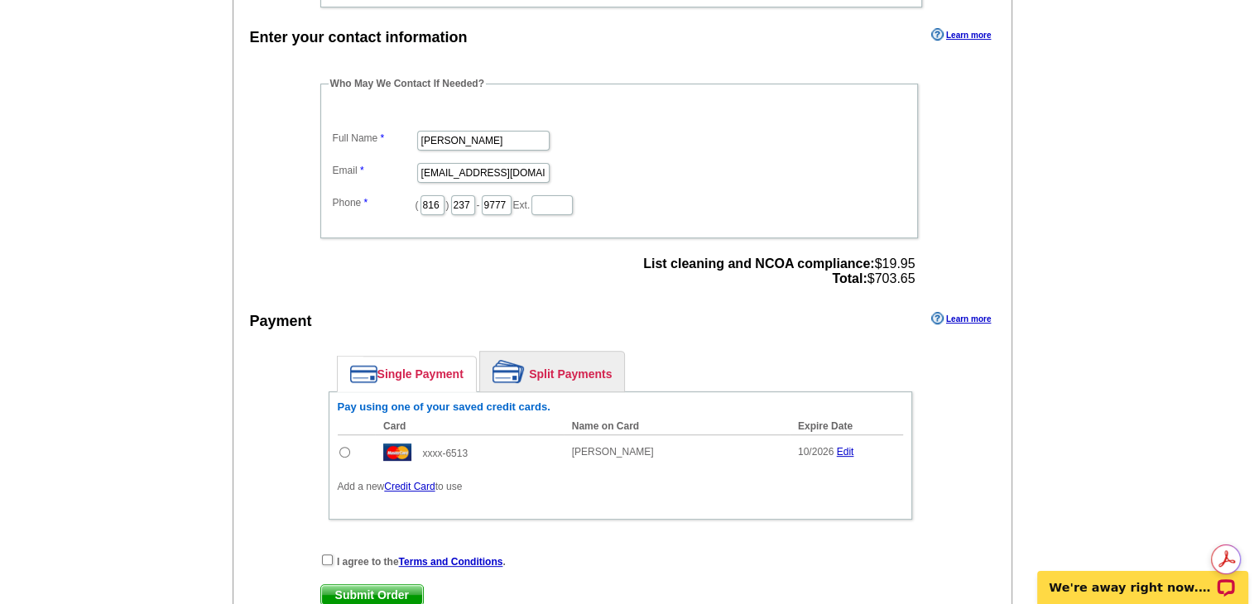
drag, startPoint x: 342, startPoint y: 442, endPoint x: 339, endPoint y: 458, distance: 15.9
click at [342, 447] on input "radio" at bounding box center [344, 452] width 11 height 11
radio input "true"
click at [324, 555] on input "checkbox" at bounding box center [327, 560] width 11 height 11
checkbox input "true"
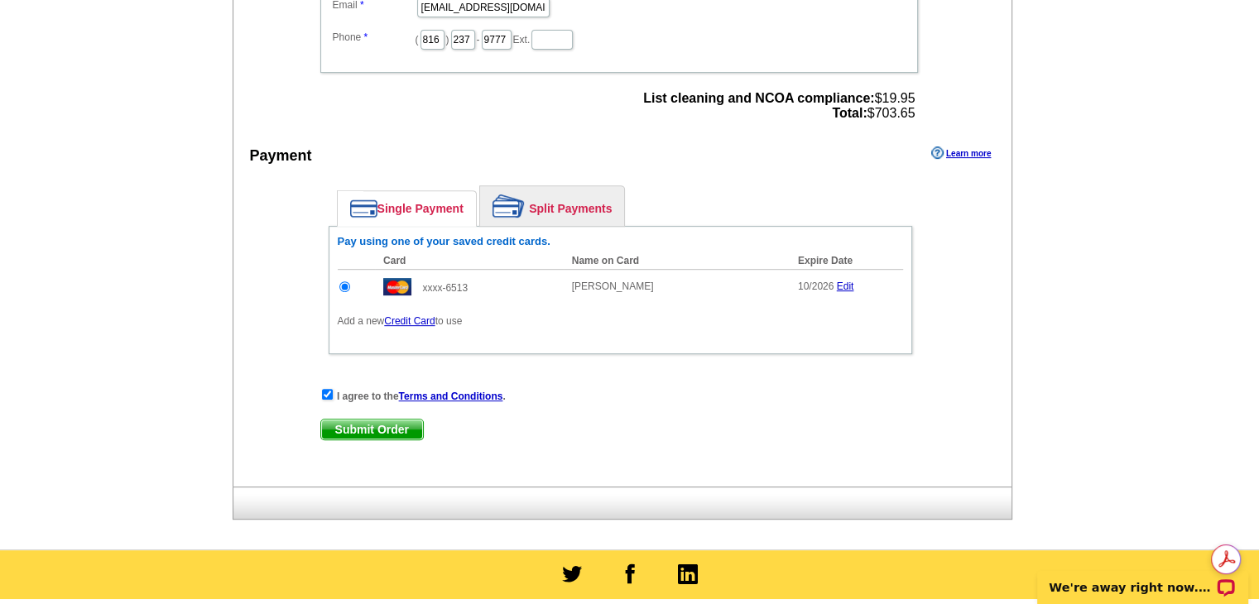
click at [370, 425] on span "Submit Order" at bounding box center [372, 430] width 102 height 20
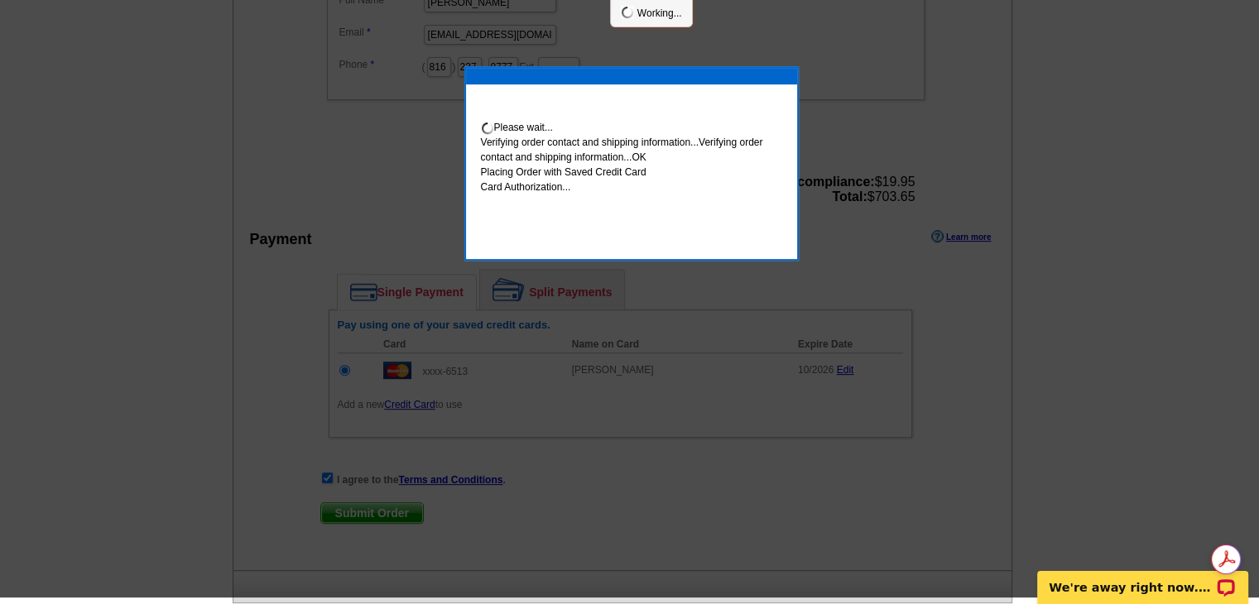
scroll to position [655, 0]
